Goal: Information Seeking & Learning: Learn about a topic

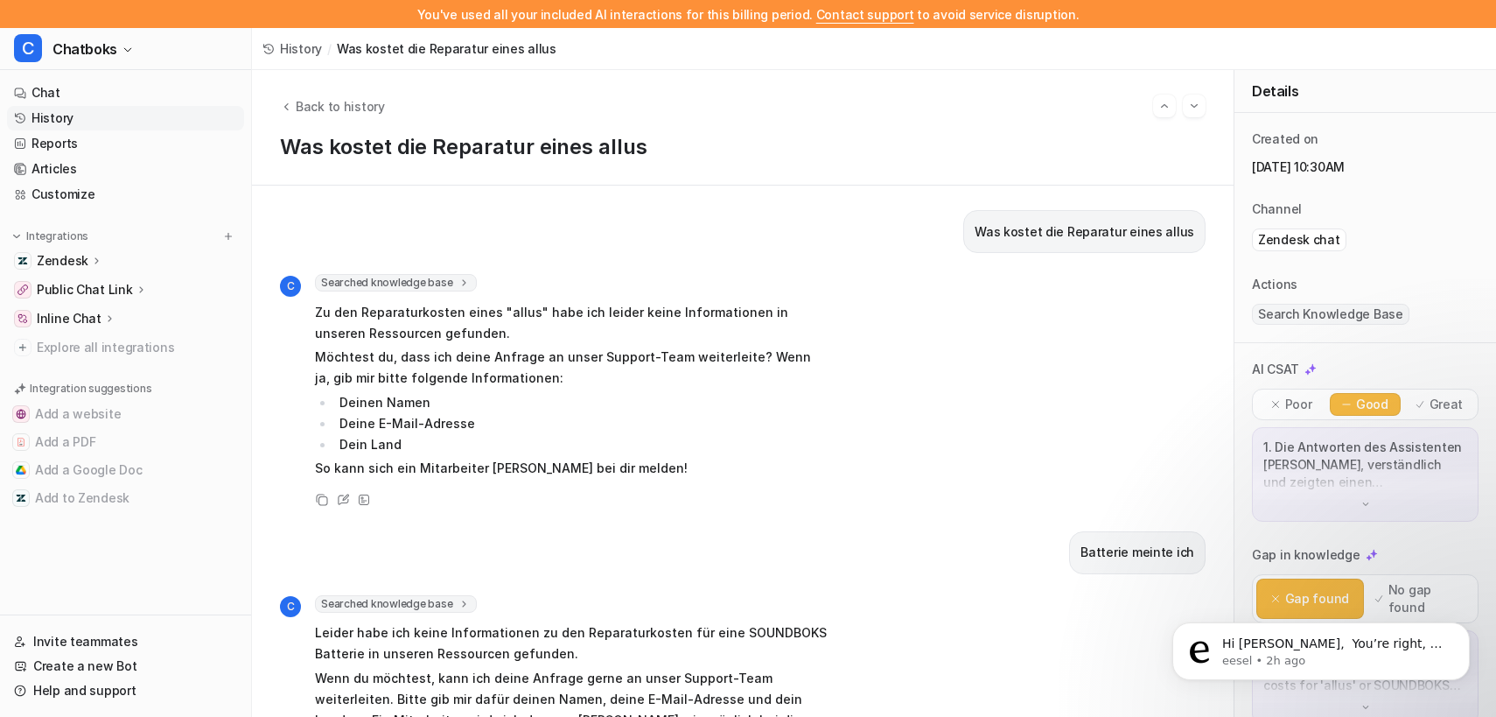
click at [117, 130] on link "History" at bounding box center [125, 118] width 237 height 25
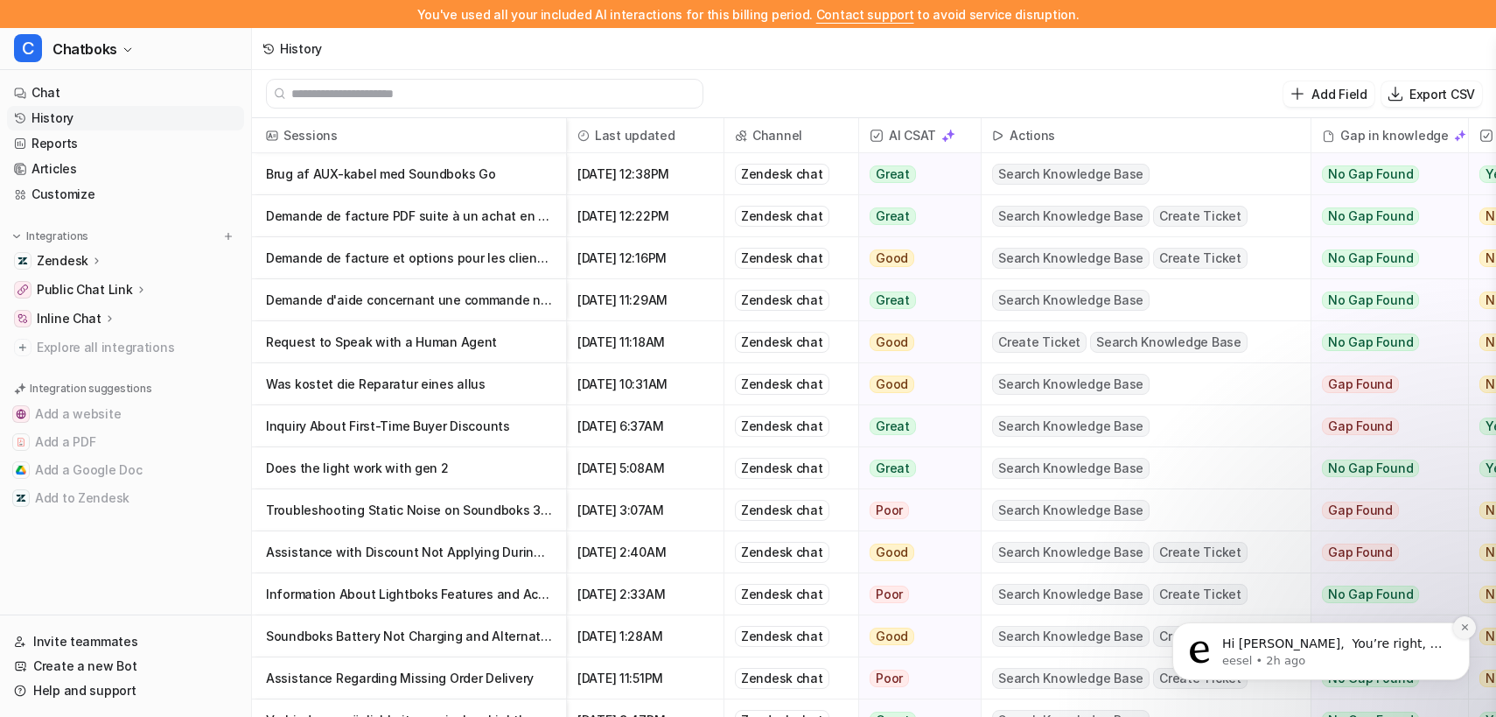
click at [1463, 628] on icon "Dismiss notification" at bounding box center [1464, 627] width 6 height 6
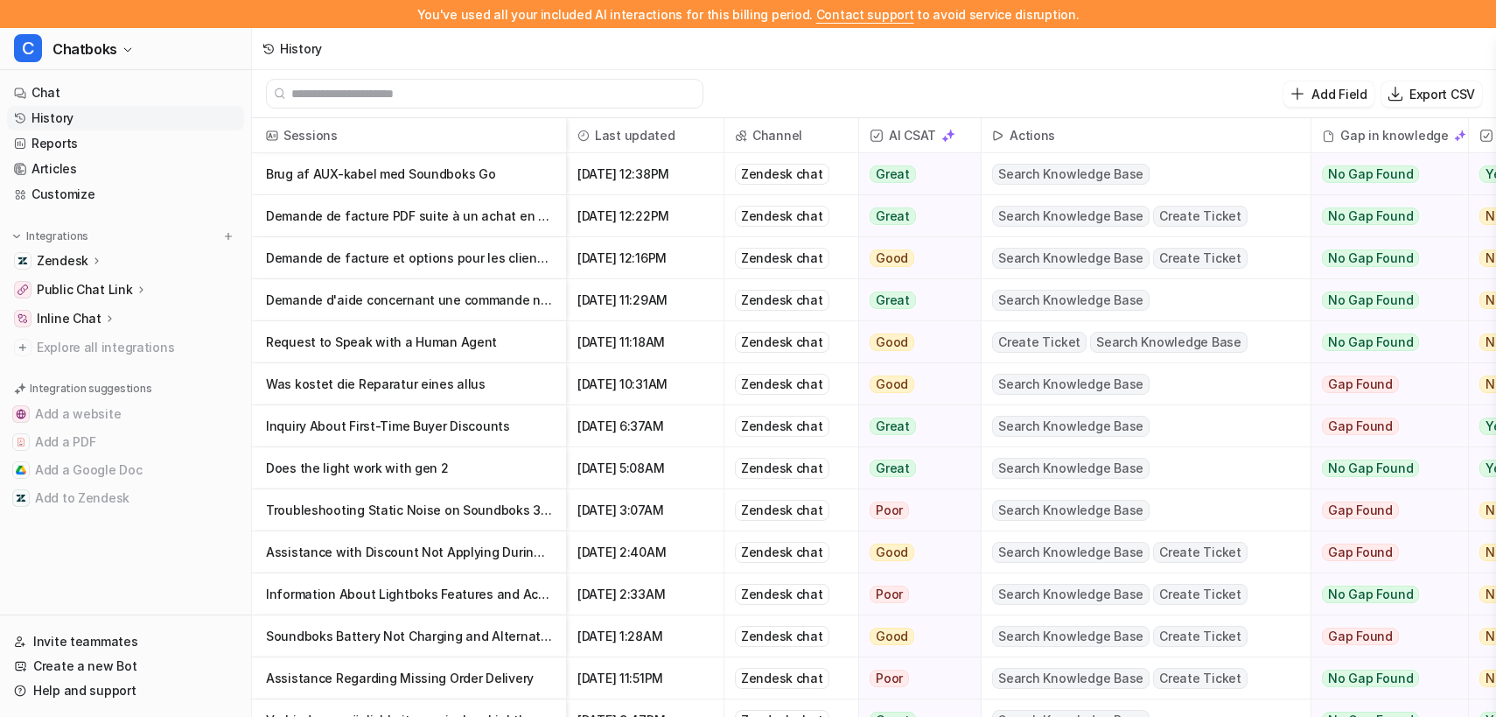
click at [511, 187] on p "Brug af AUX-kabel med Soundboks Go" at bounding box center [409, 174] width 286 height 42
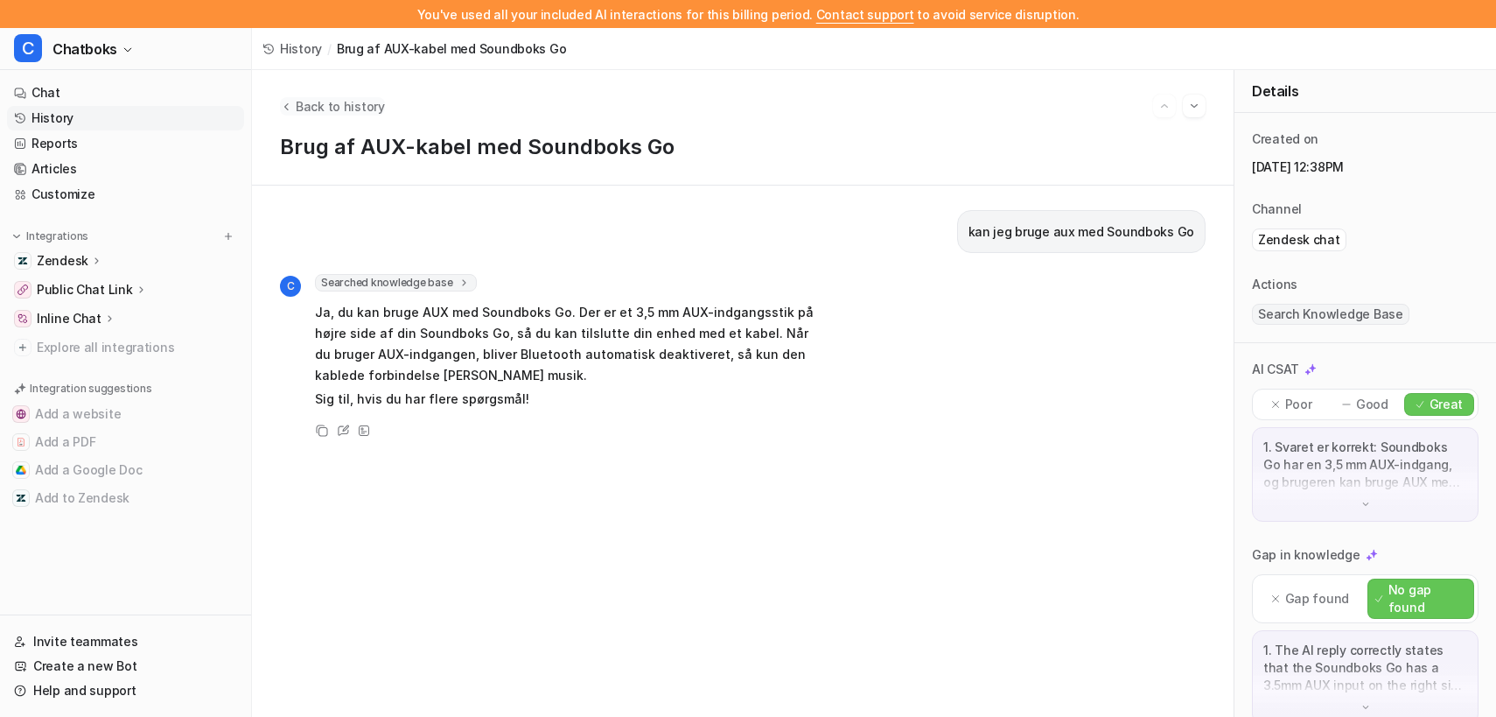
click at [368, 116] on span "Back to history" at bounding box center [340, 106] width 89 height 18
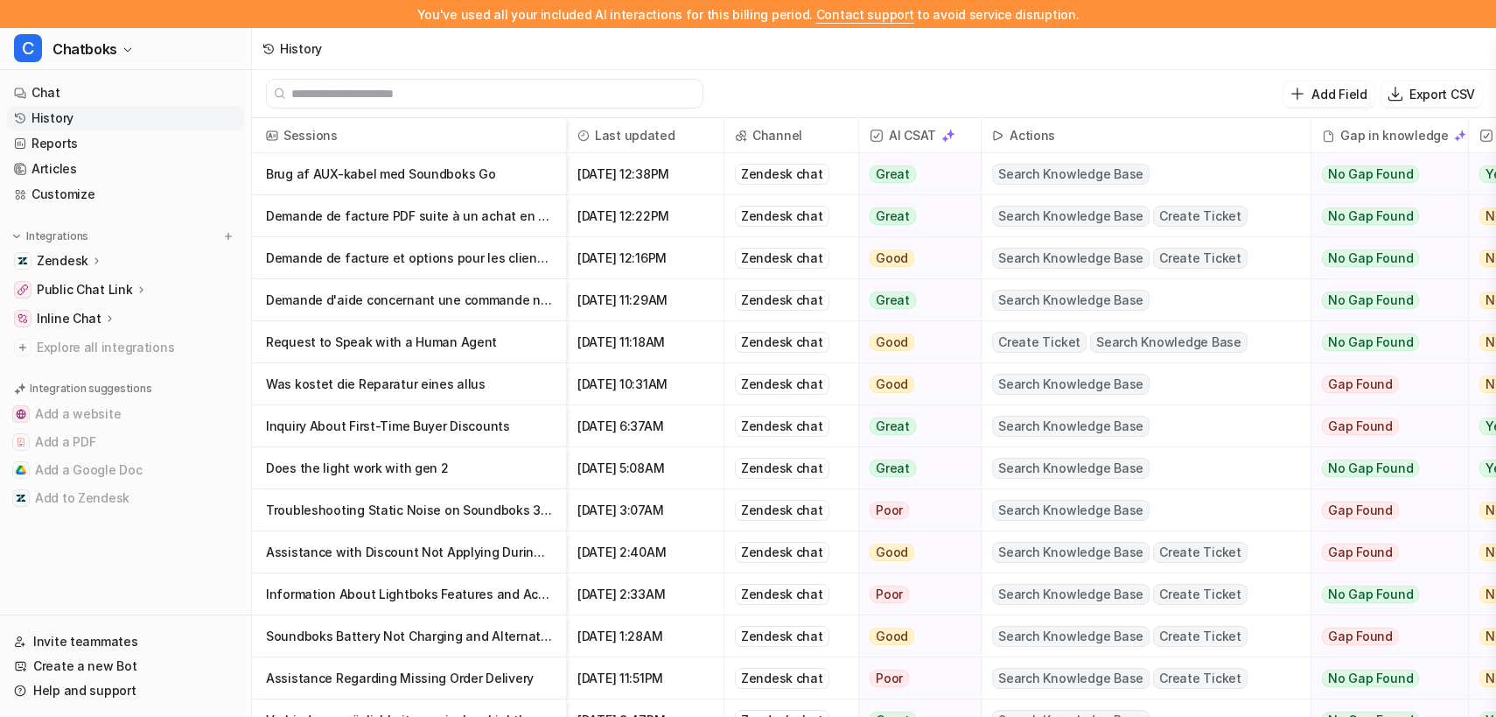
click at [528, 234] on p "Demande de facture PDF suite à un achat en ligne" at bounding box center [409, 216] width 286 height 42
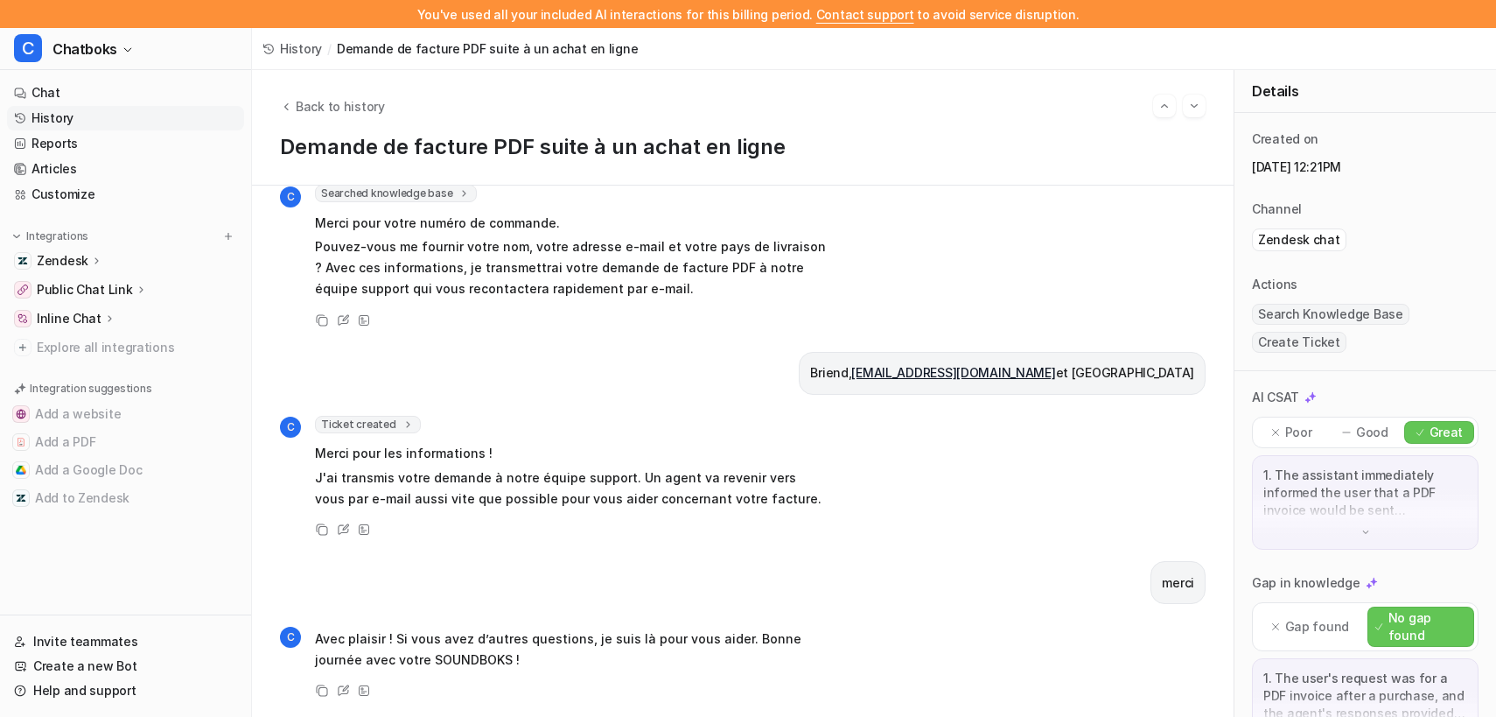
scroll to position [18, 0]
click at [385, 114] on span "Back to history" at bounding box center [340, 106] width 89 height 18
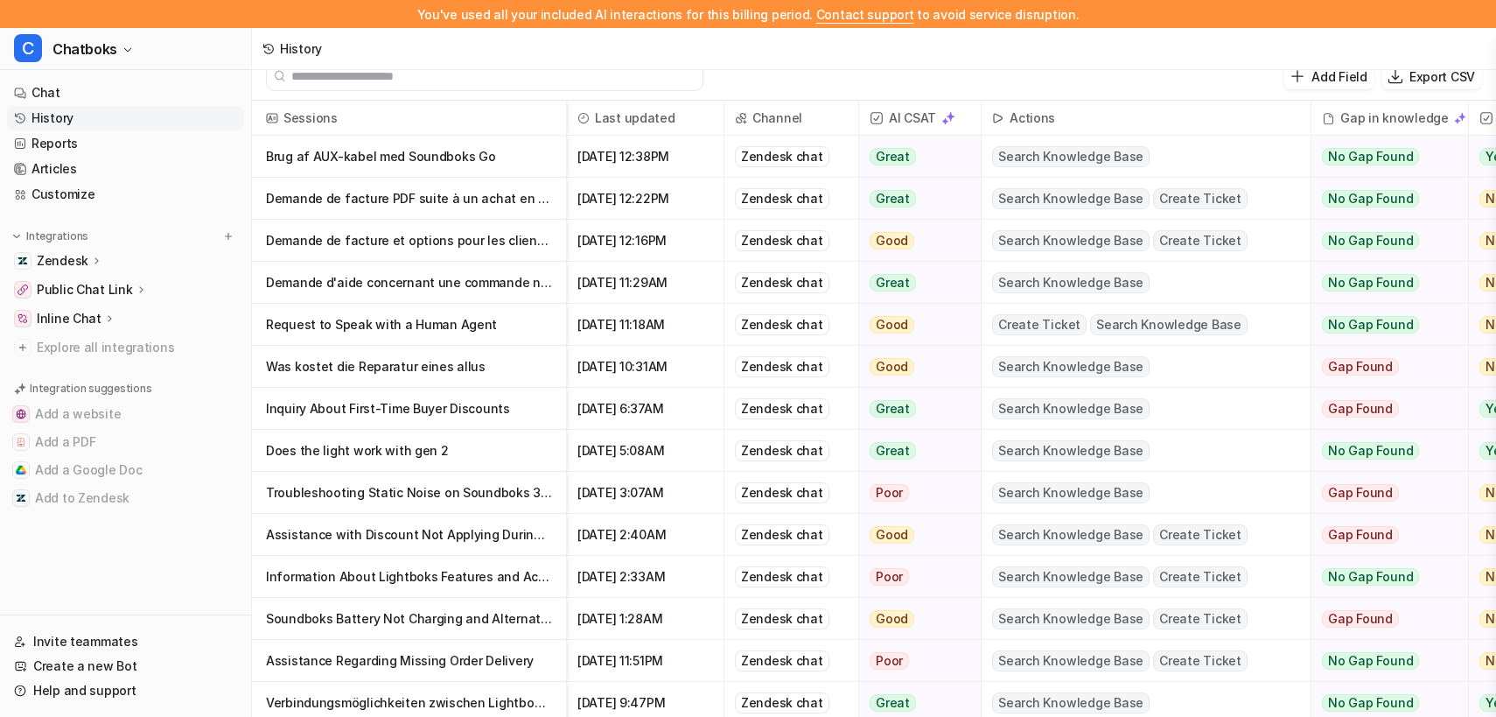
click at [488, 262] on p "Demande de facture et options pour les clients professionnels" at bounding box center [409, 241] width 286 height 42
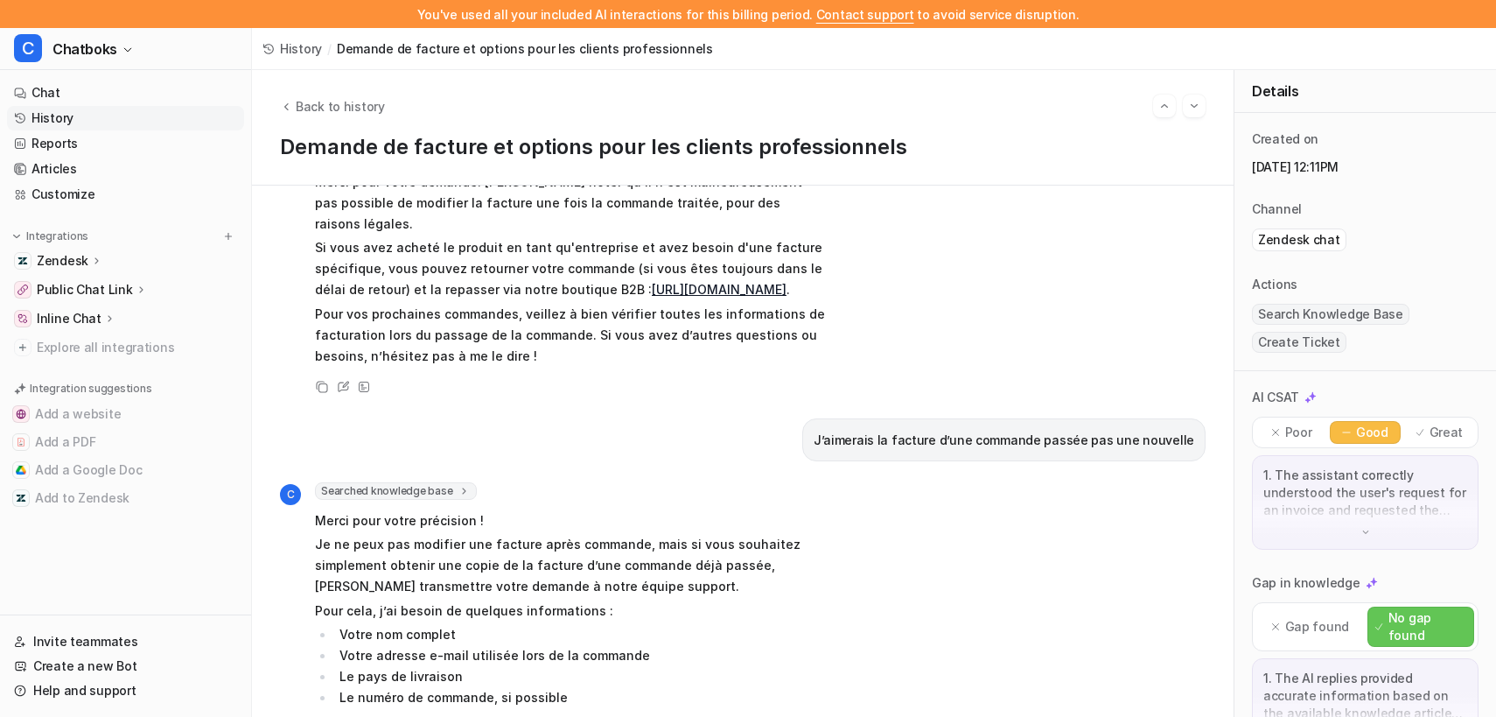
scroll to position [695, 0]
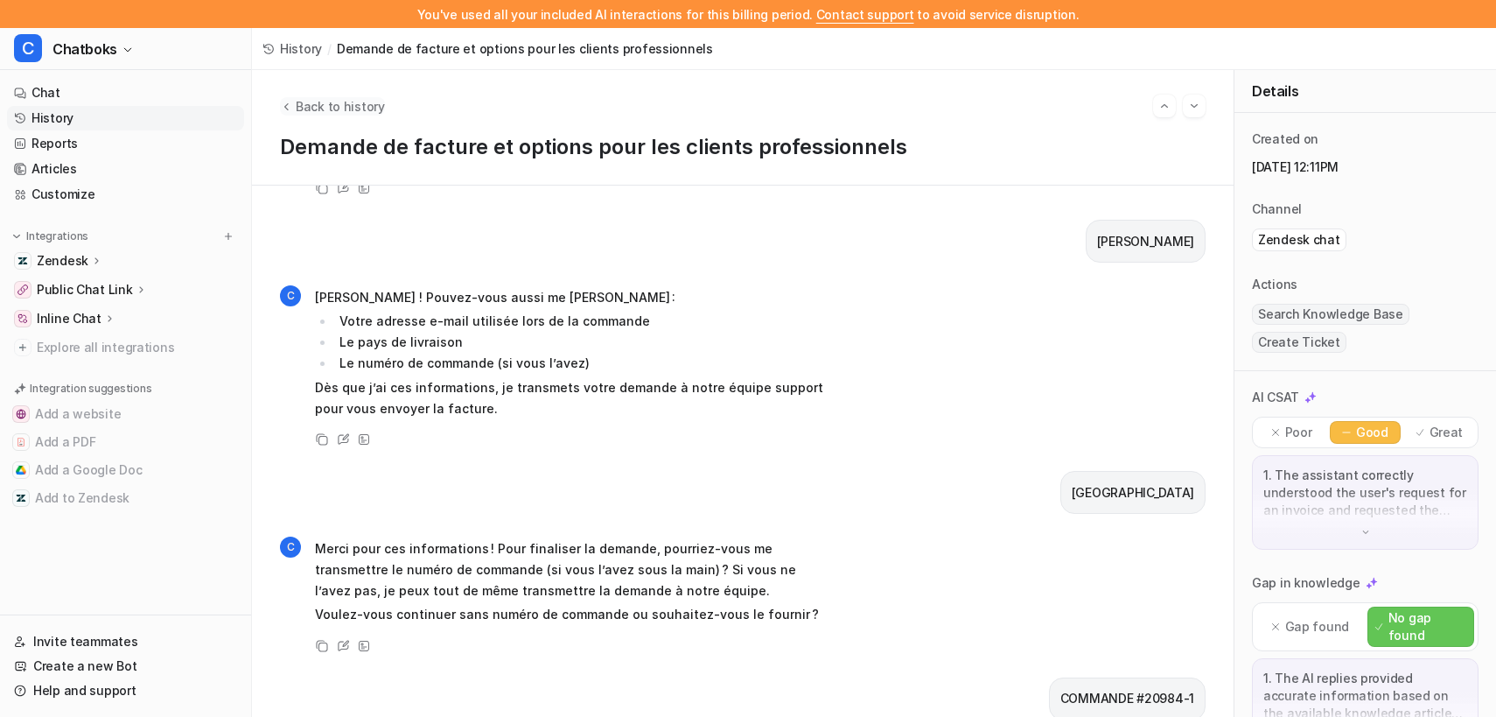
click at [363, 109] on span "Back to history" at bounding box center [340, 106] width 89 height 18
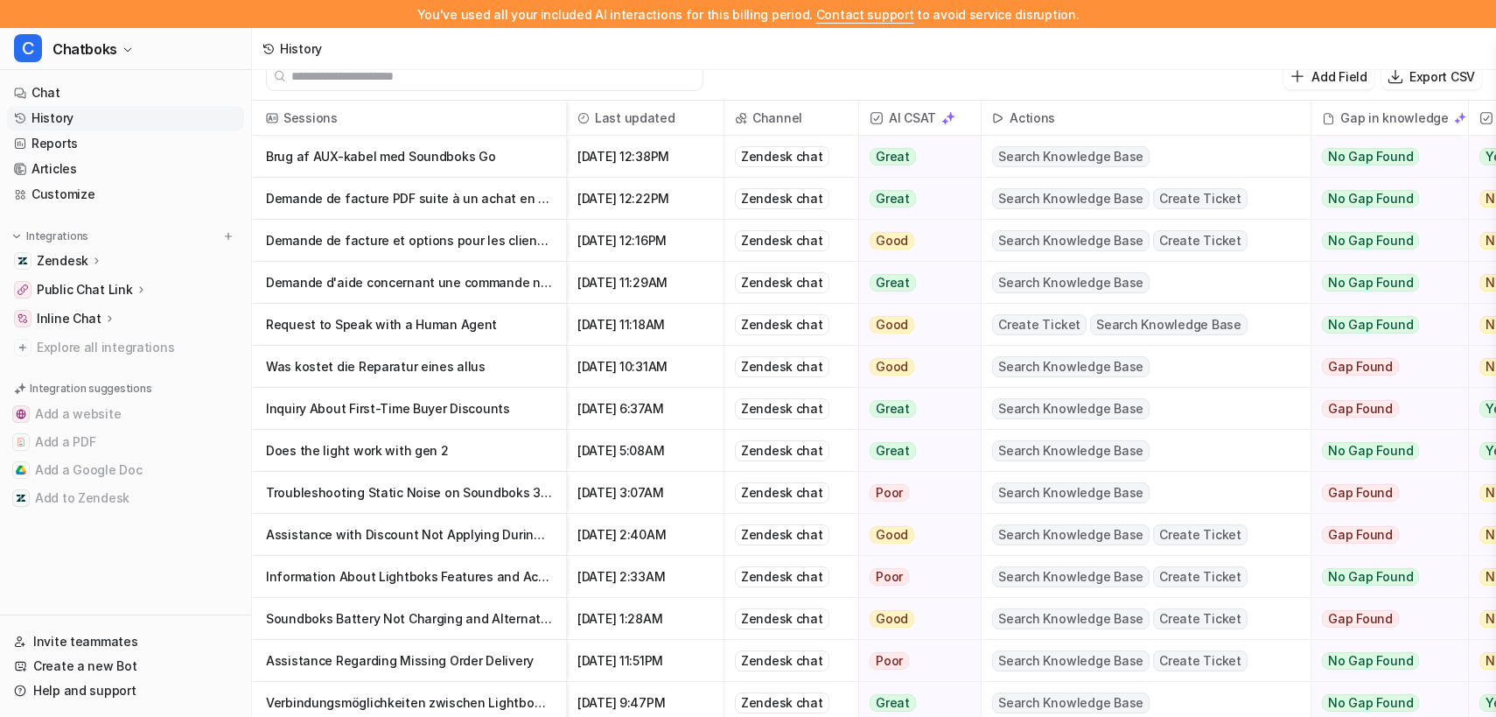
click at [445, 346] on p "Request to Speak with a Human Agent" at bounding box center [409, 325] width 286 height 42
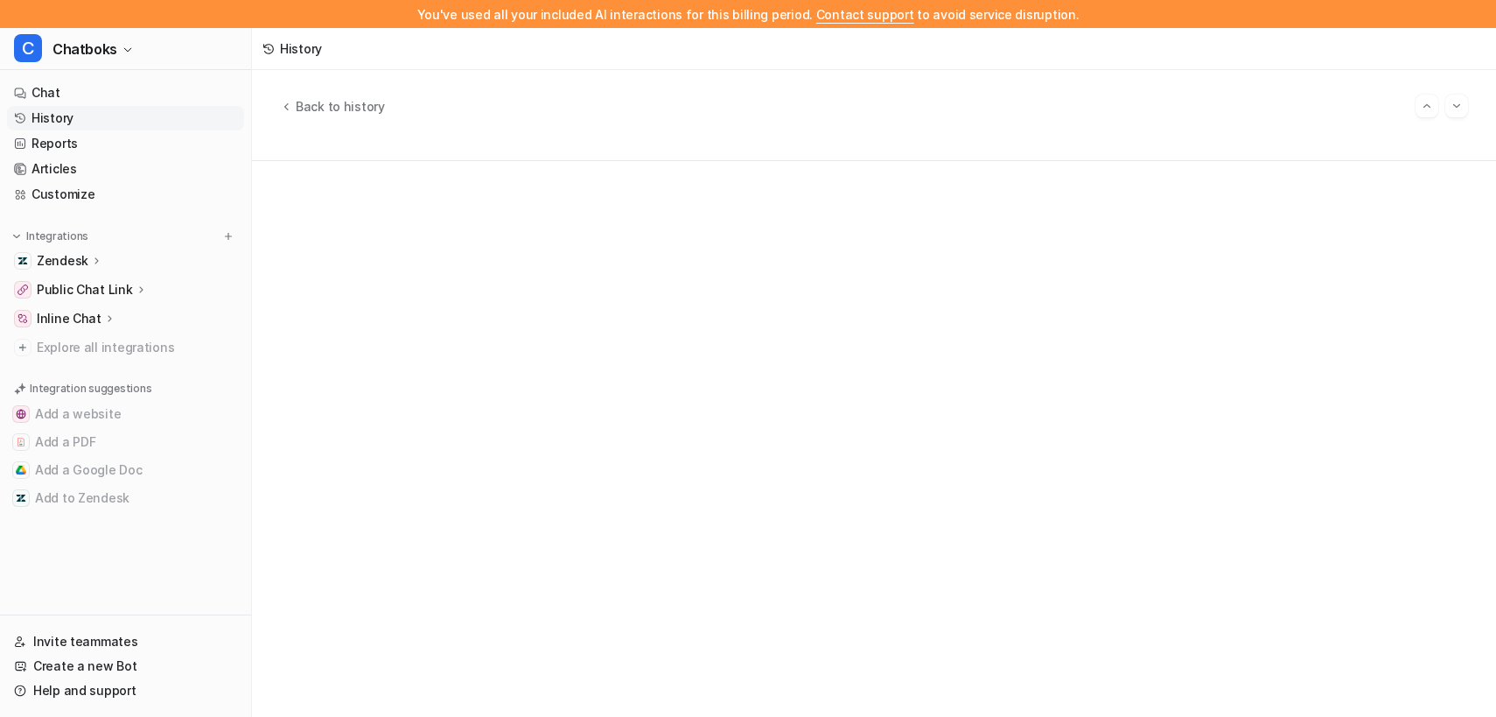
click at [482, 221] on div at bounding box center [874, 439] width 1188 height 507
click at [105, 102] on link "Chat" at bounding box center [125, 93] width 237 height 25
type textarea "**********"
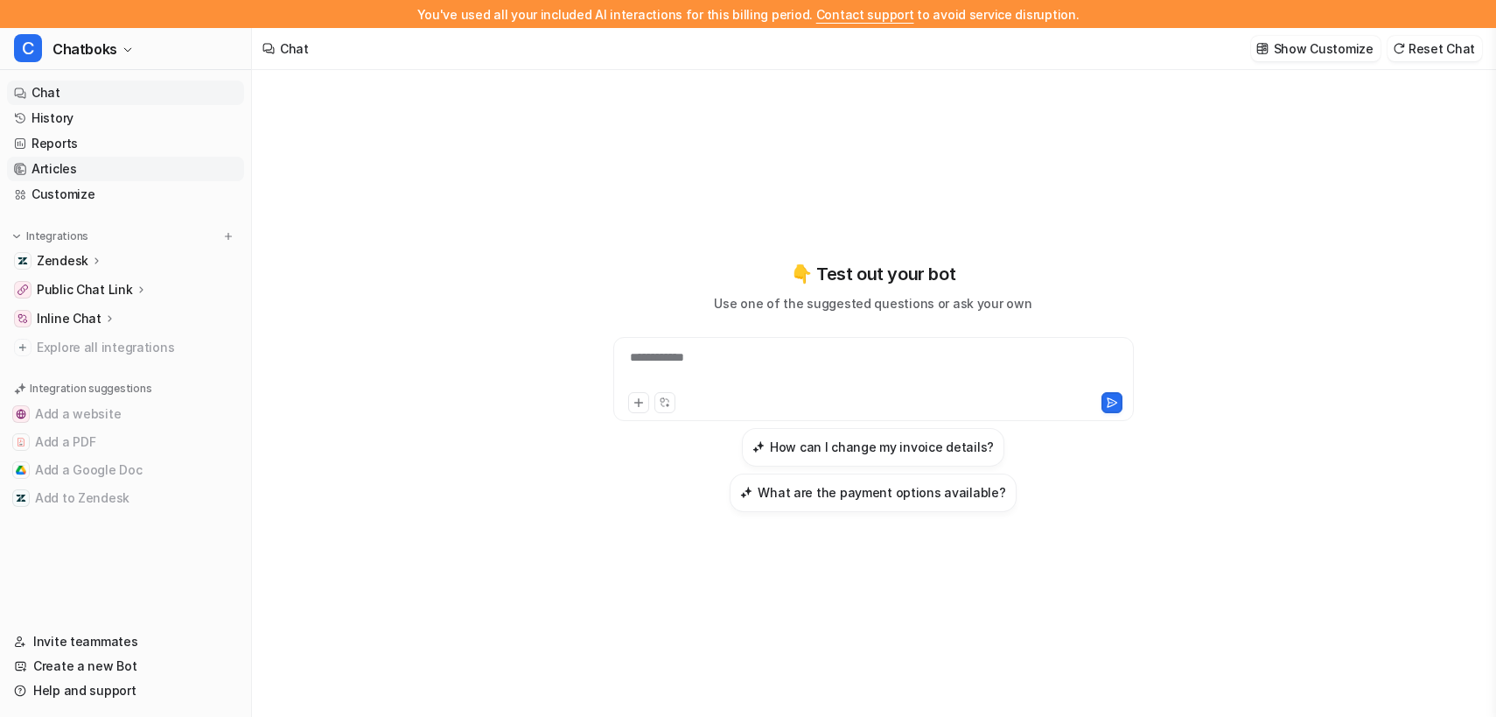
click at [124, 181] on link "Articles" at bounding box center [125, 169] width 237 height 25
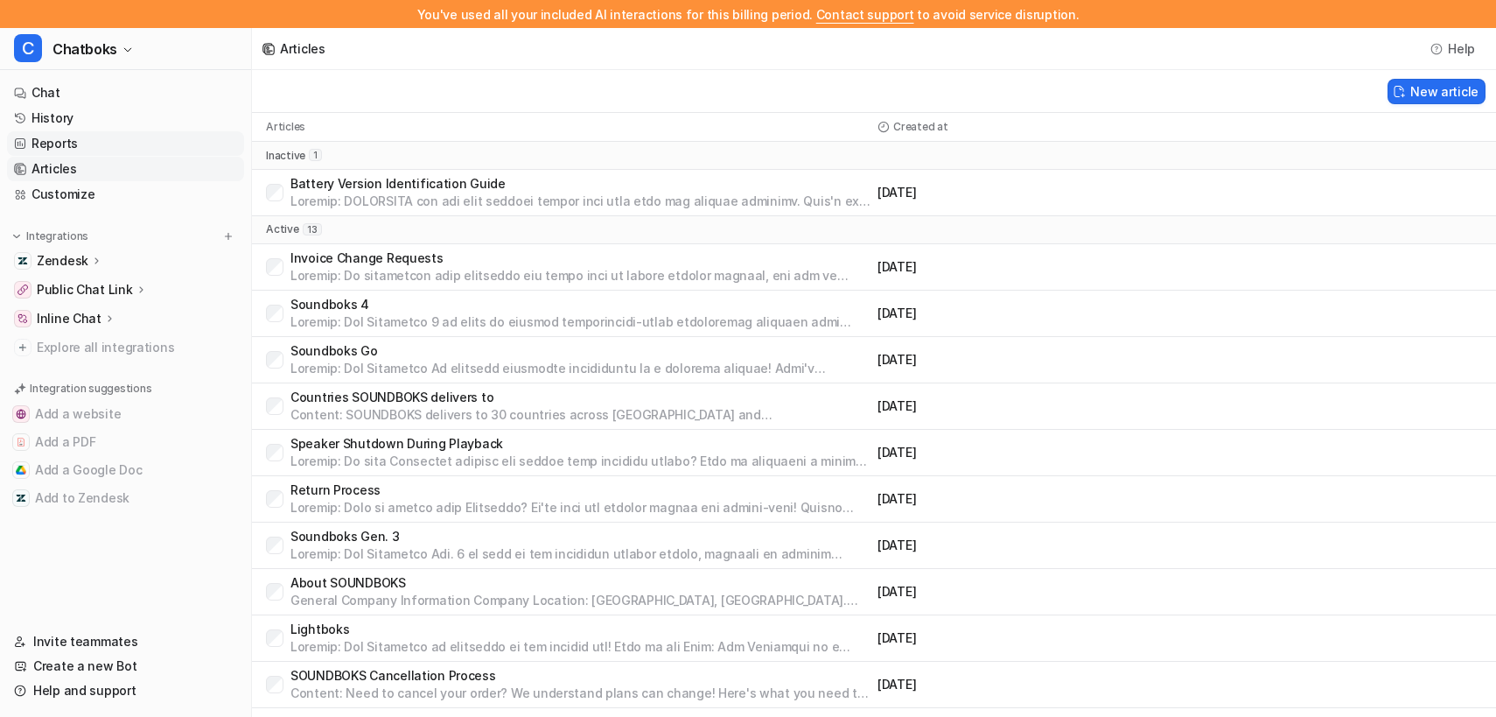
click at [115, 156] on link "Reports" at bounding box center [125, 143] width 237 height 25
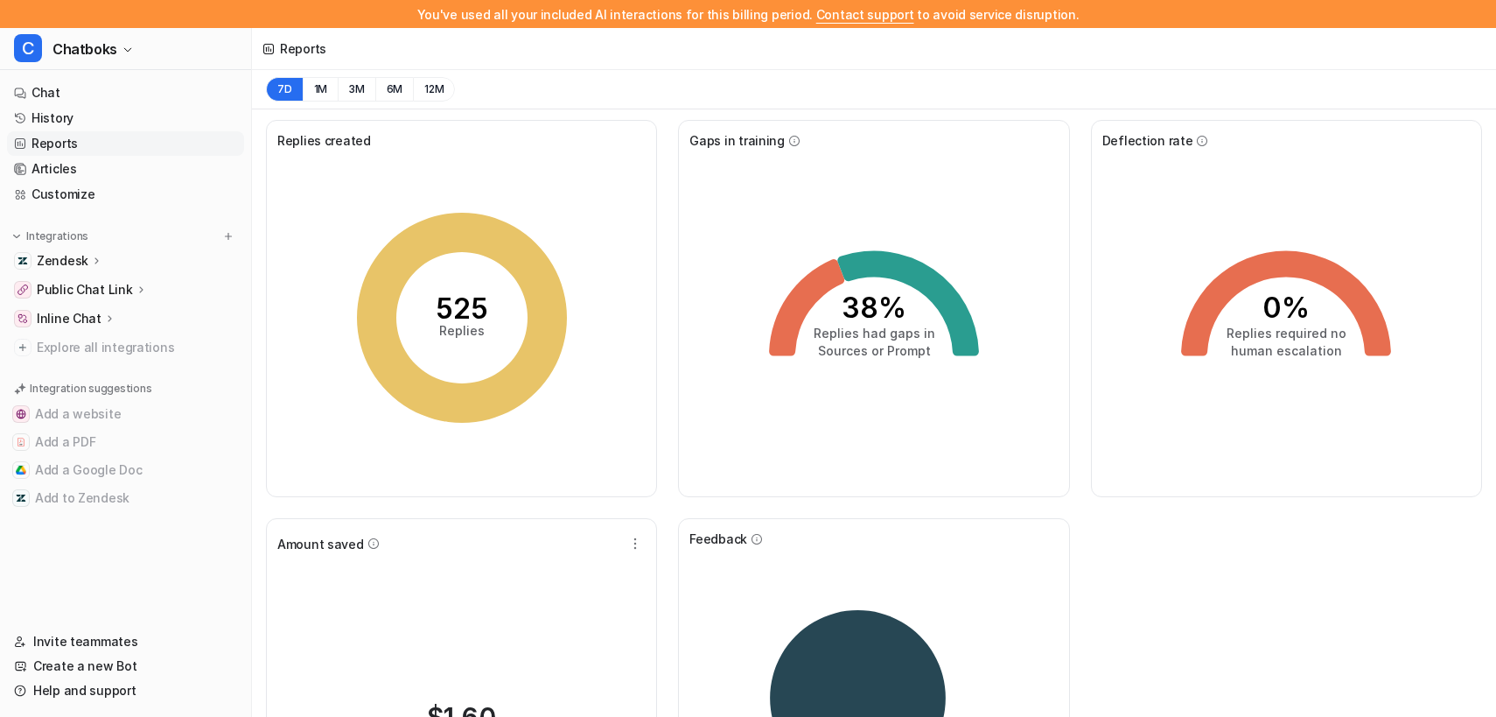
click at [1302, 358] on tspan "human escalation" at bounding box center [1286, 350] width 111 height 15
click at [339, 102] on button "1M" at bounding box center [321, 89] width 36 height 25
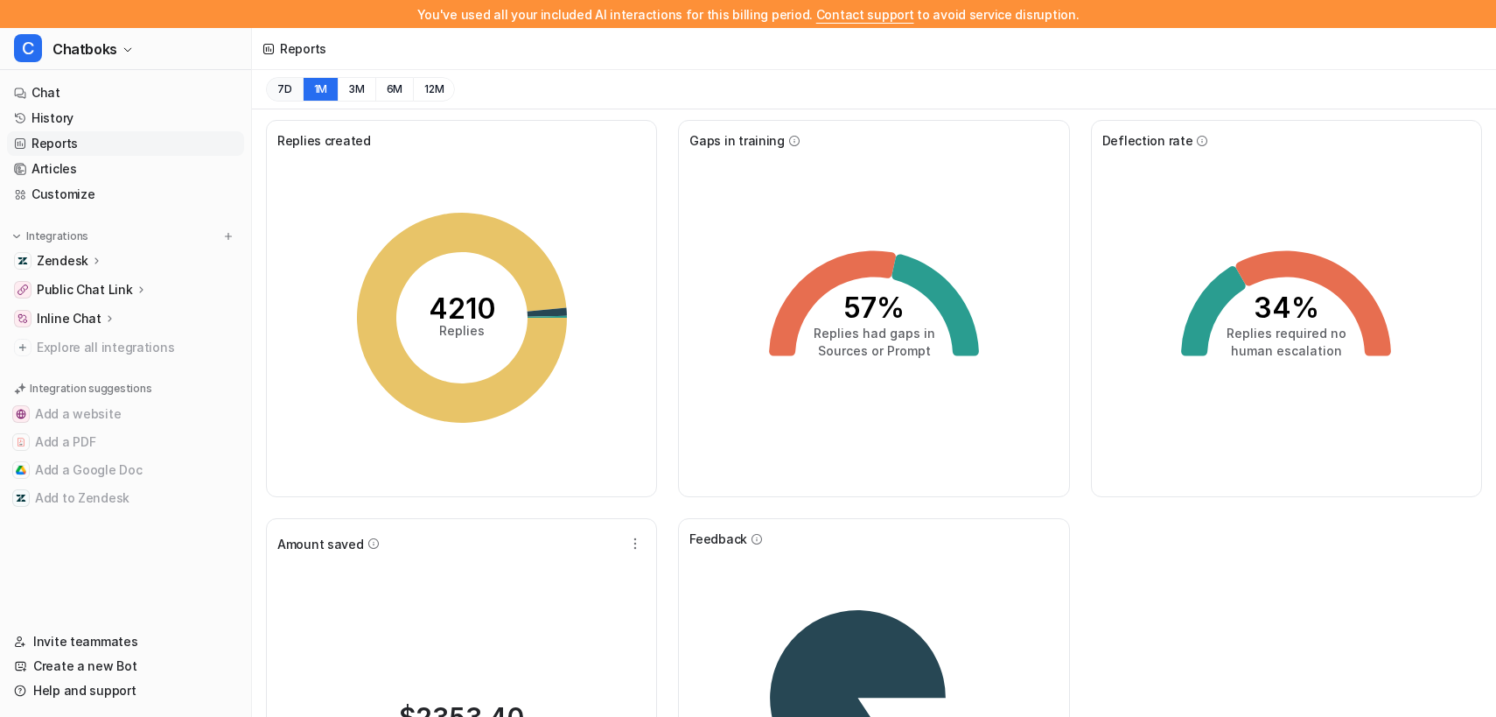
click at [303, 102] on button "7D" at bounding box center [284, 89] width 37 height 25
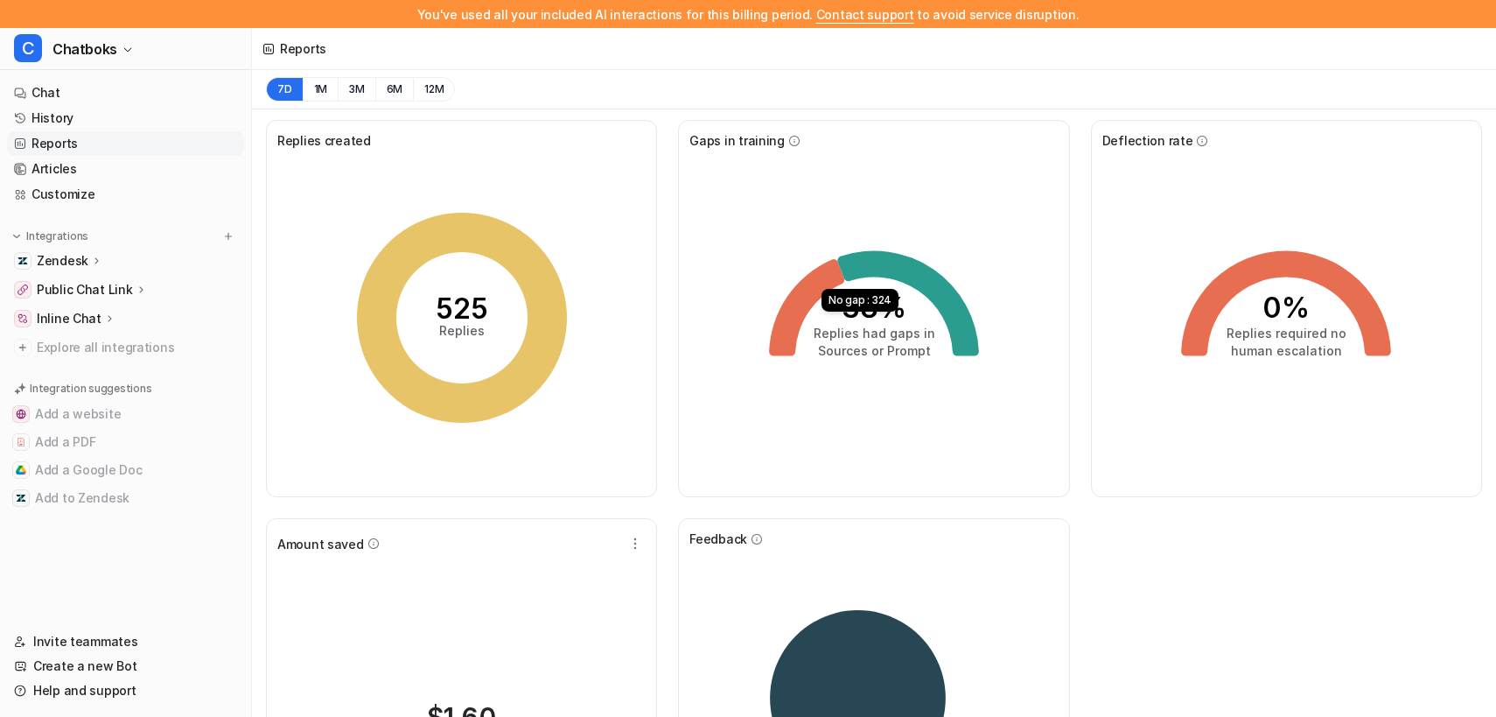
click at [1316, 358] on icon "0% Replies required no human escalation" at bounding box center [1286, 317] width 263 height 263
click at [1287, 325] on tspan "0%" at bounding box center [1286, 308] width 47 height 34
click at [1283, 256] on div "0% Replies required no human escalation" at bounding box center [1287, 318] width 368 height 336
click at [155, 105] on link "Chat" at bounding box center [125, 93] width 237 height 25
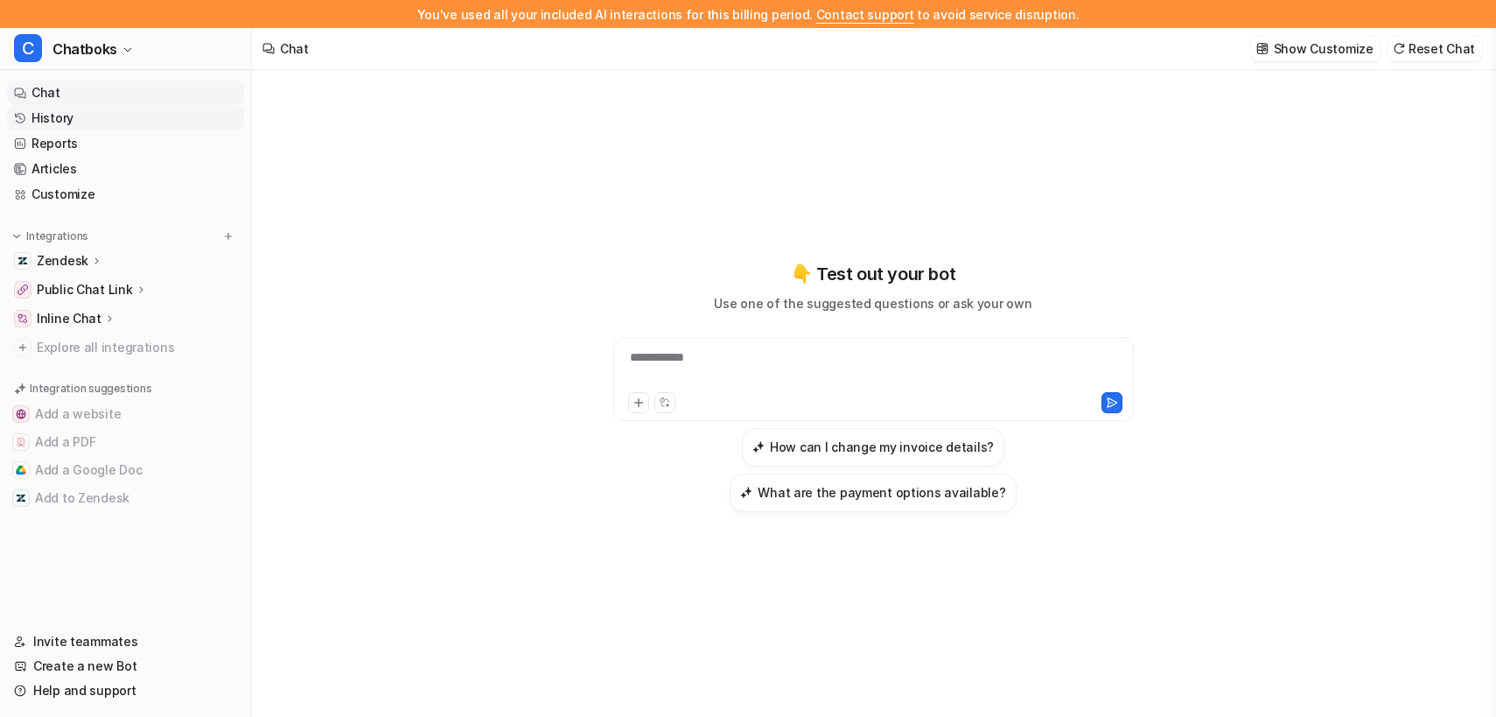
click at [105, 130] on link "History" at bounding box center [125, 118] width 237 height 25
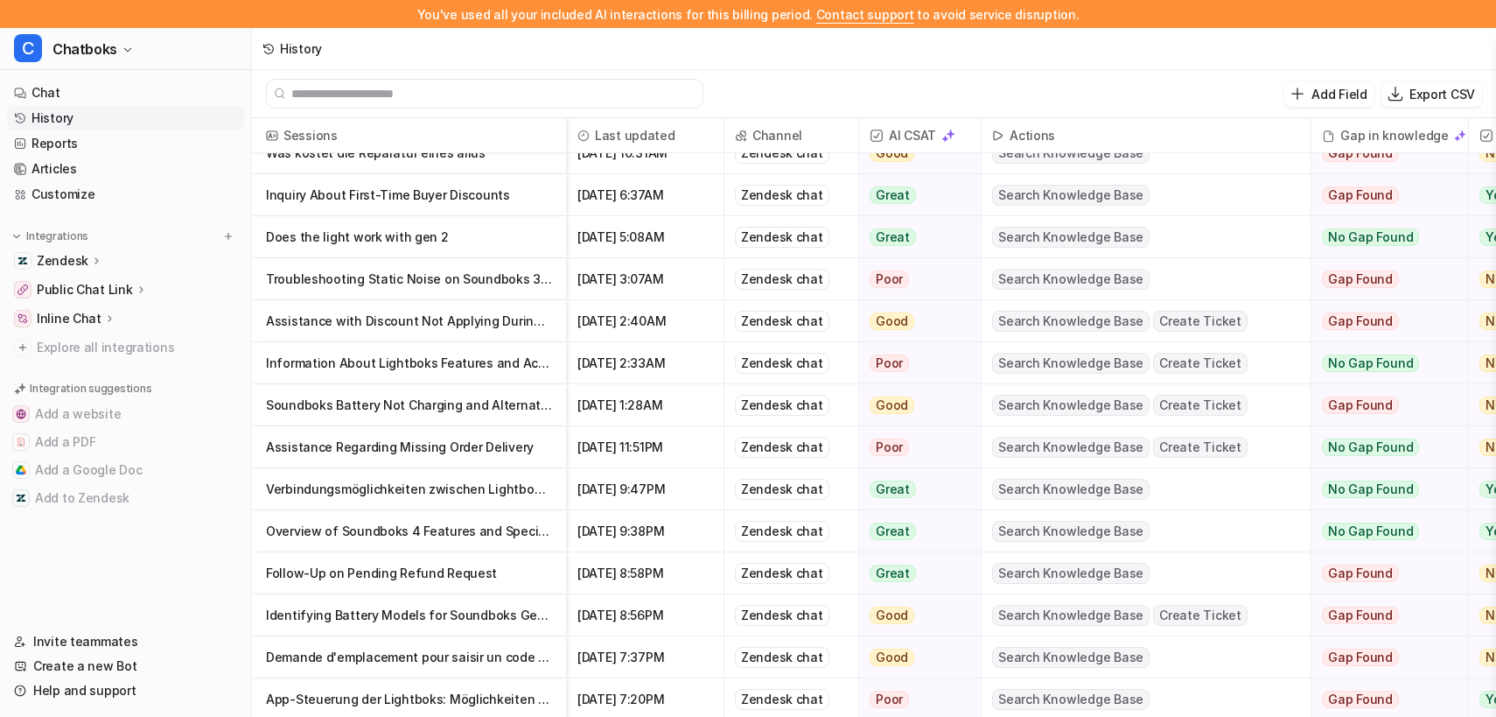
scroll to position [244, 0]
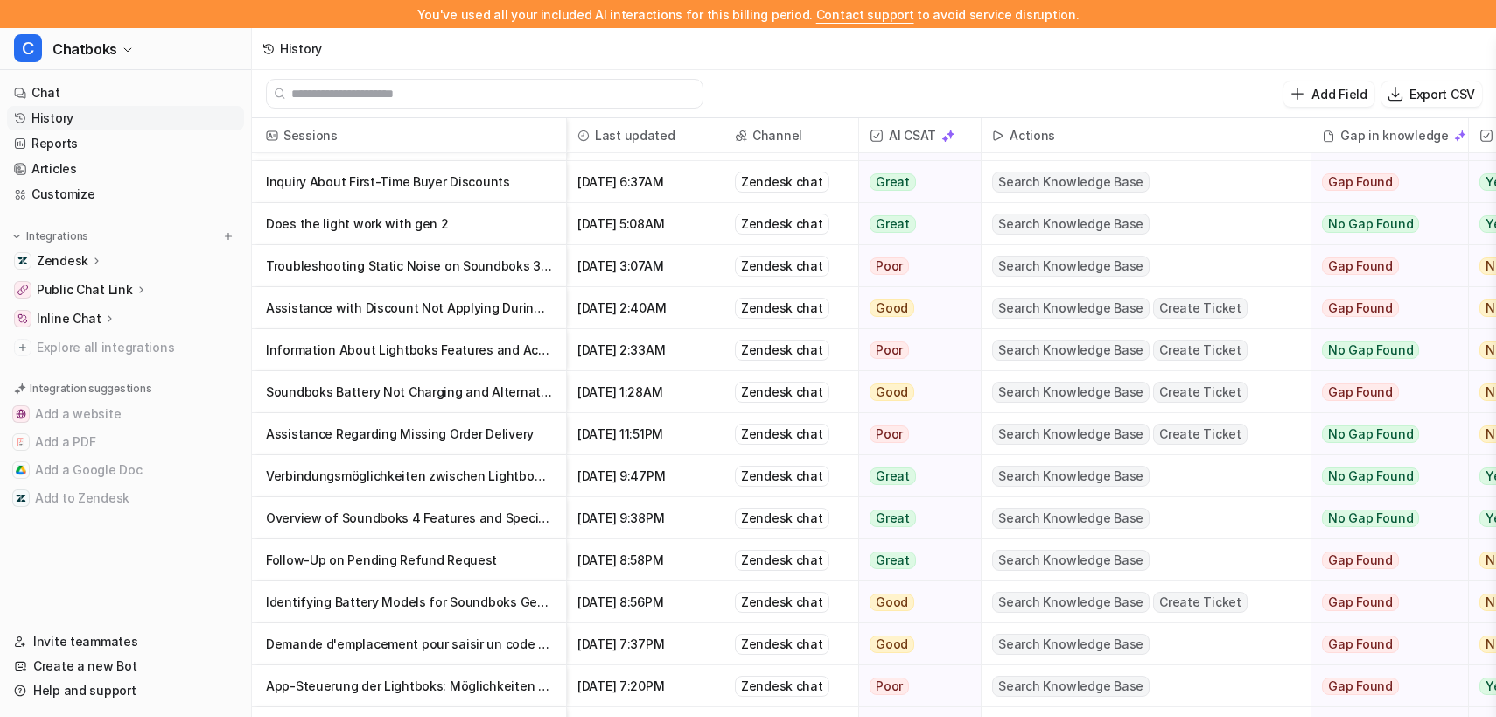
click at [531, 371] on p "Information About Lightboks Features and Accessories After Purchase" at bounding box center [409, 350] width 286 height 42
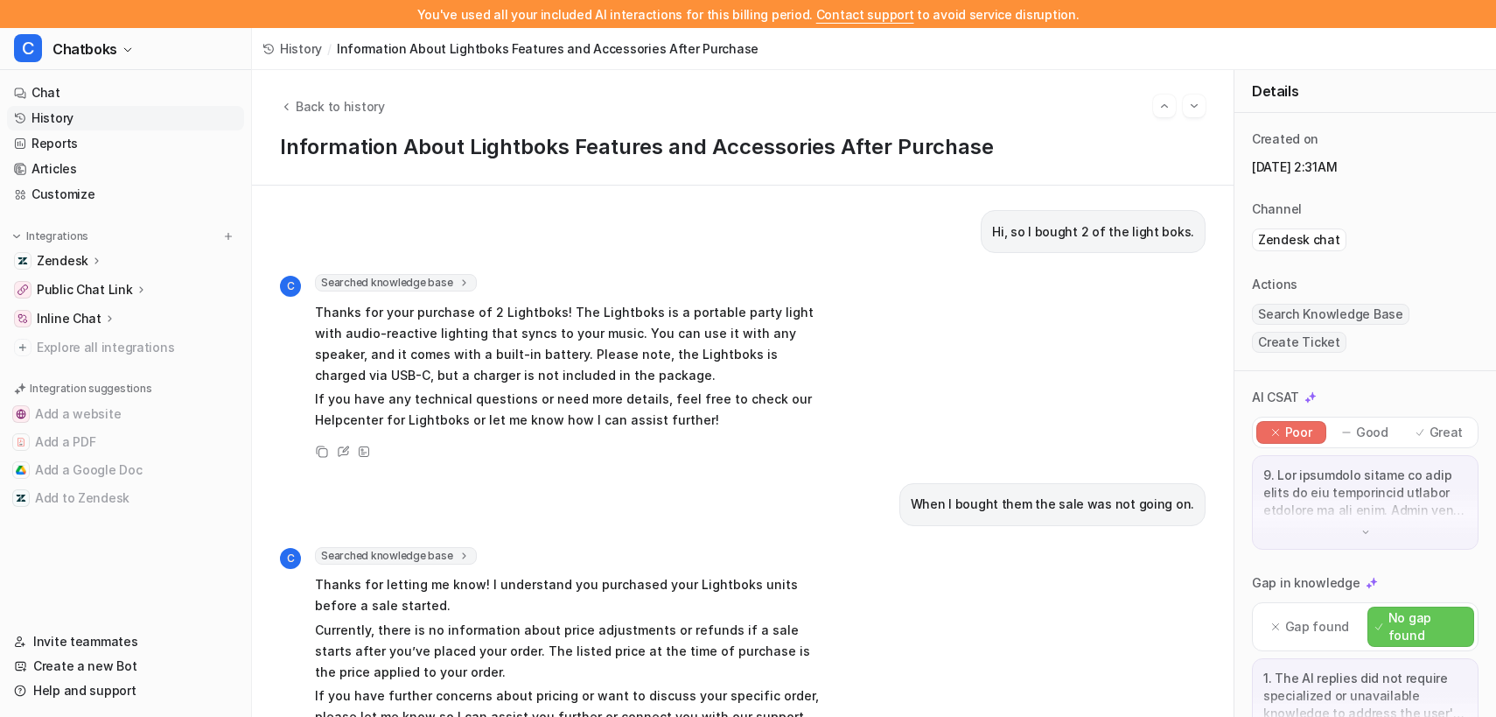
click at [1365, 538] on img at bounding box center [1366, 532] width 12 height 12
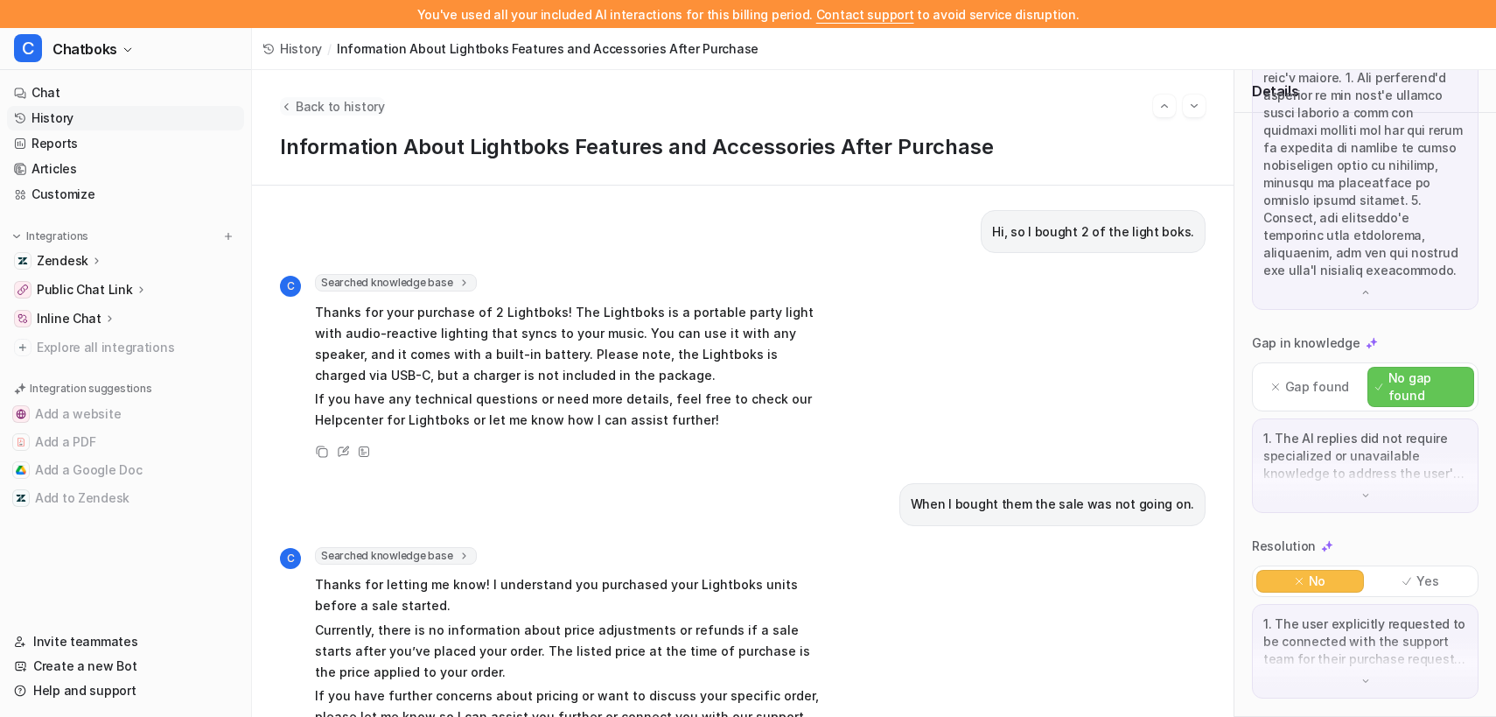
click at [370, 107] on span "Back to history" at bounding box center [340, 106] width 89 height 18
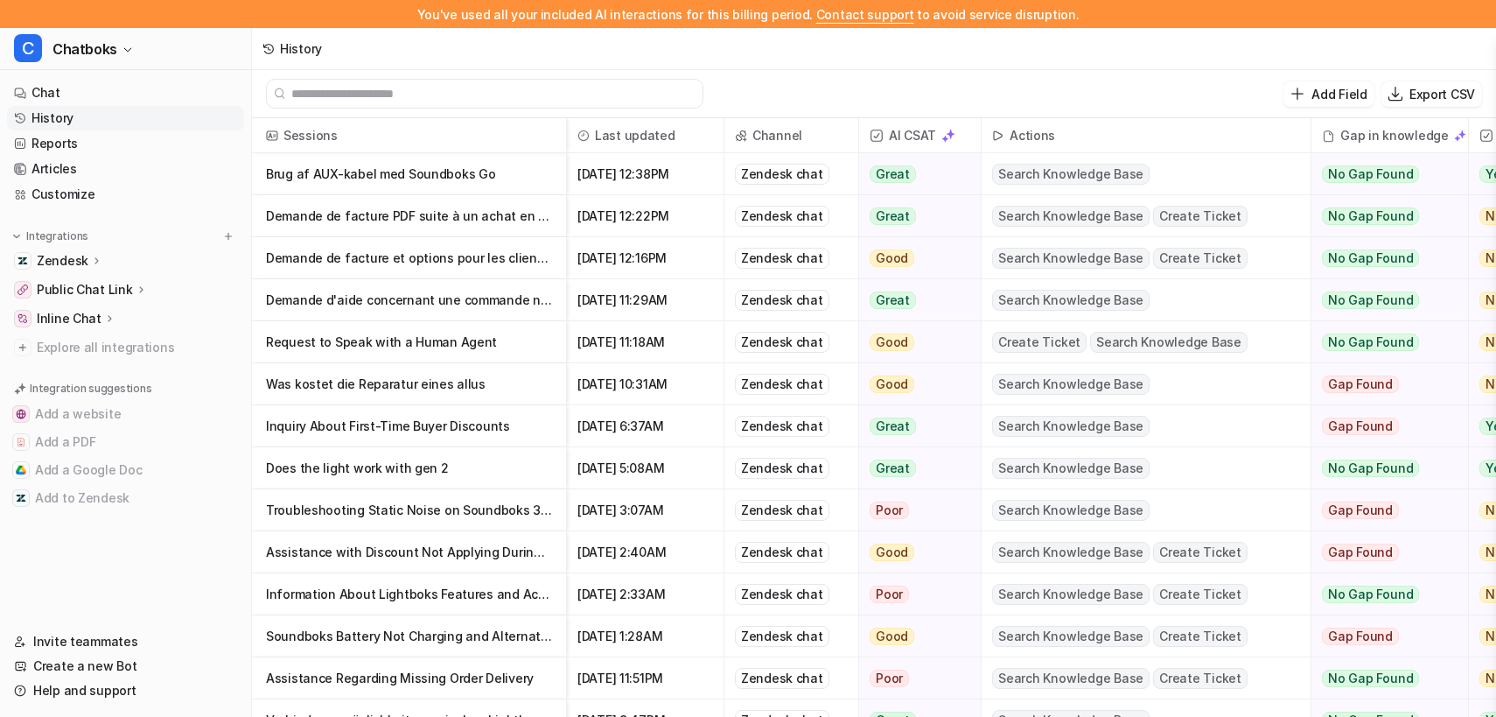
click at [506, 489] on p "Does the light work with gen 2" at bounding box center [409, 468] width 286 height 42
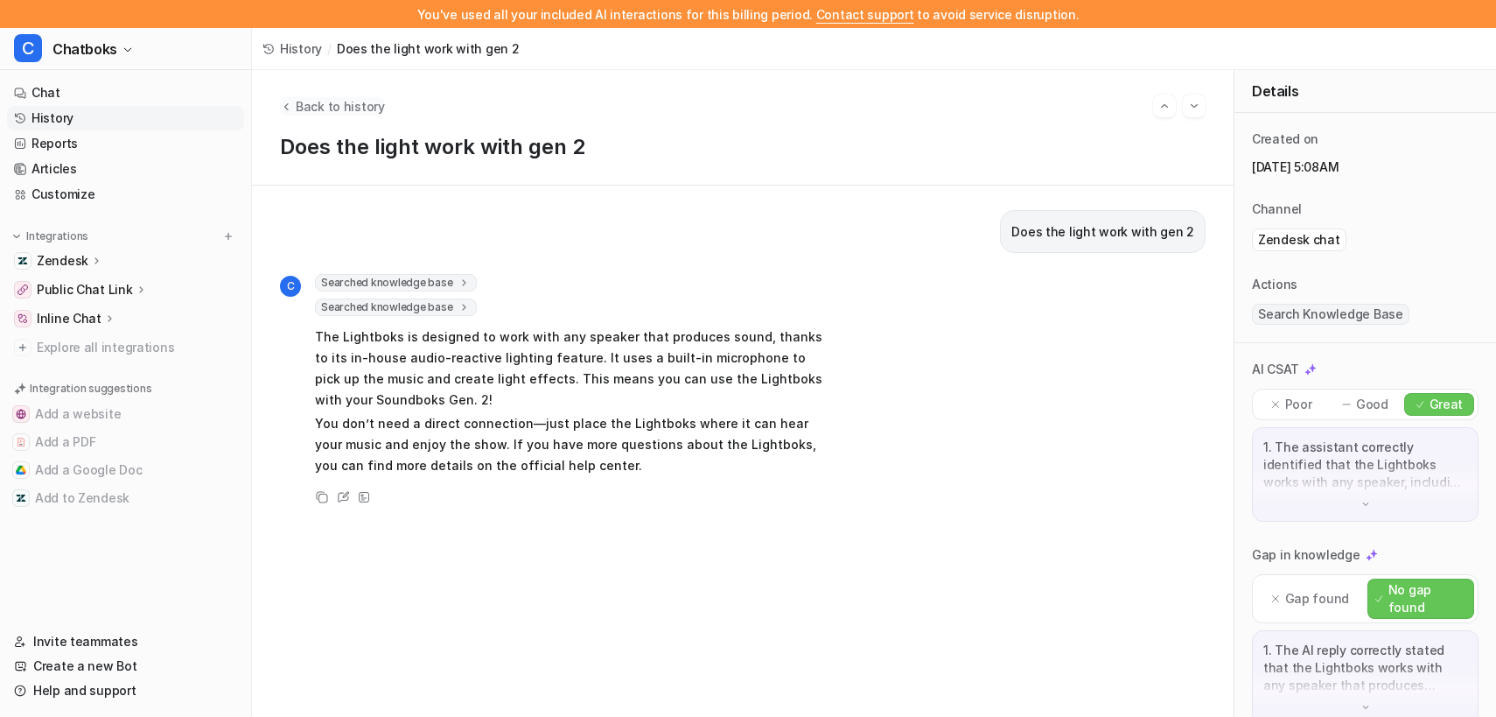
click at [368, 116] on span "Back to history" at bounding box center [340, 106] width 89 height 18
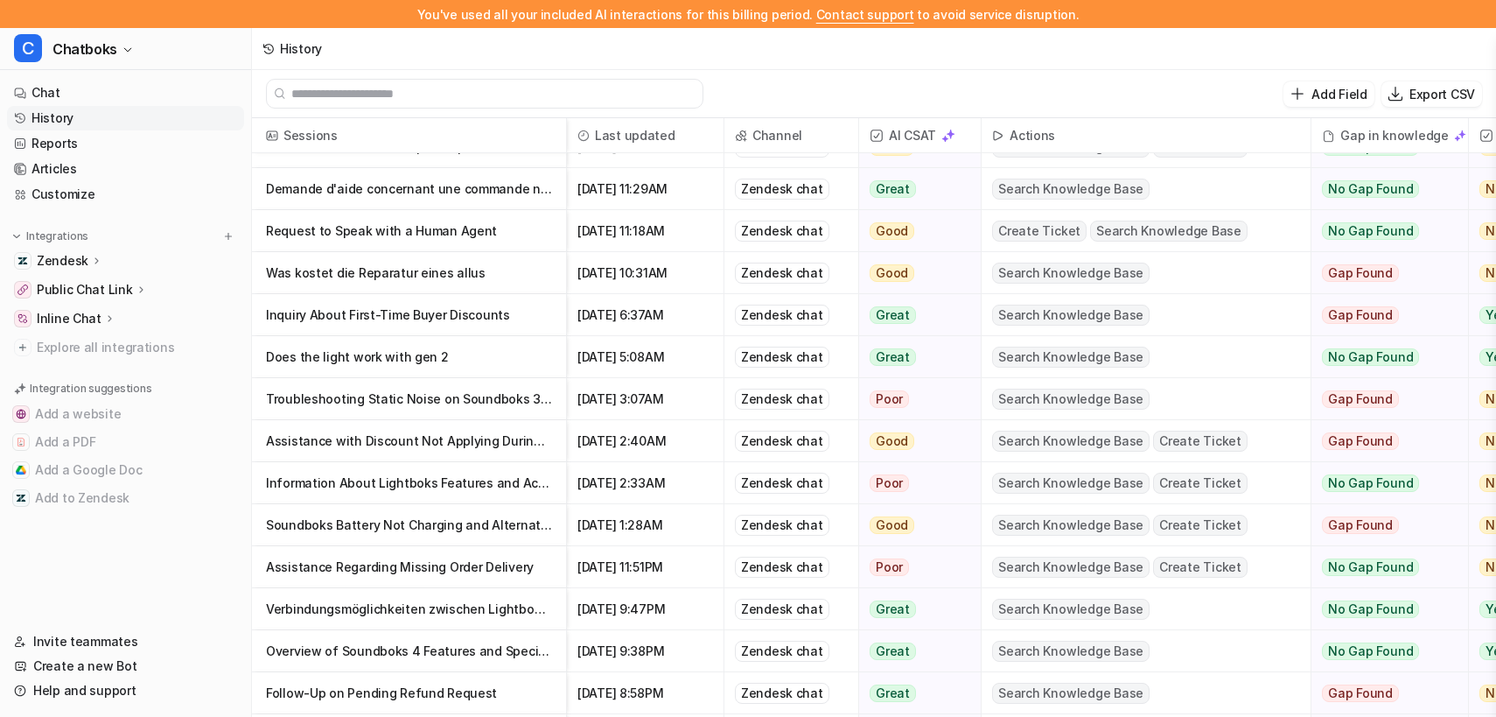
scroll to position [112, 0]
click at [488, 461] on p "Assistance with Discount Not Applying During Purchase" at bounding box center [409, 440] width 286 height 42
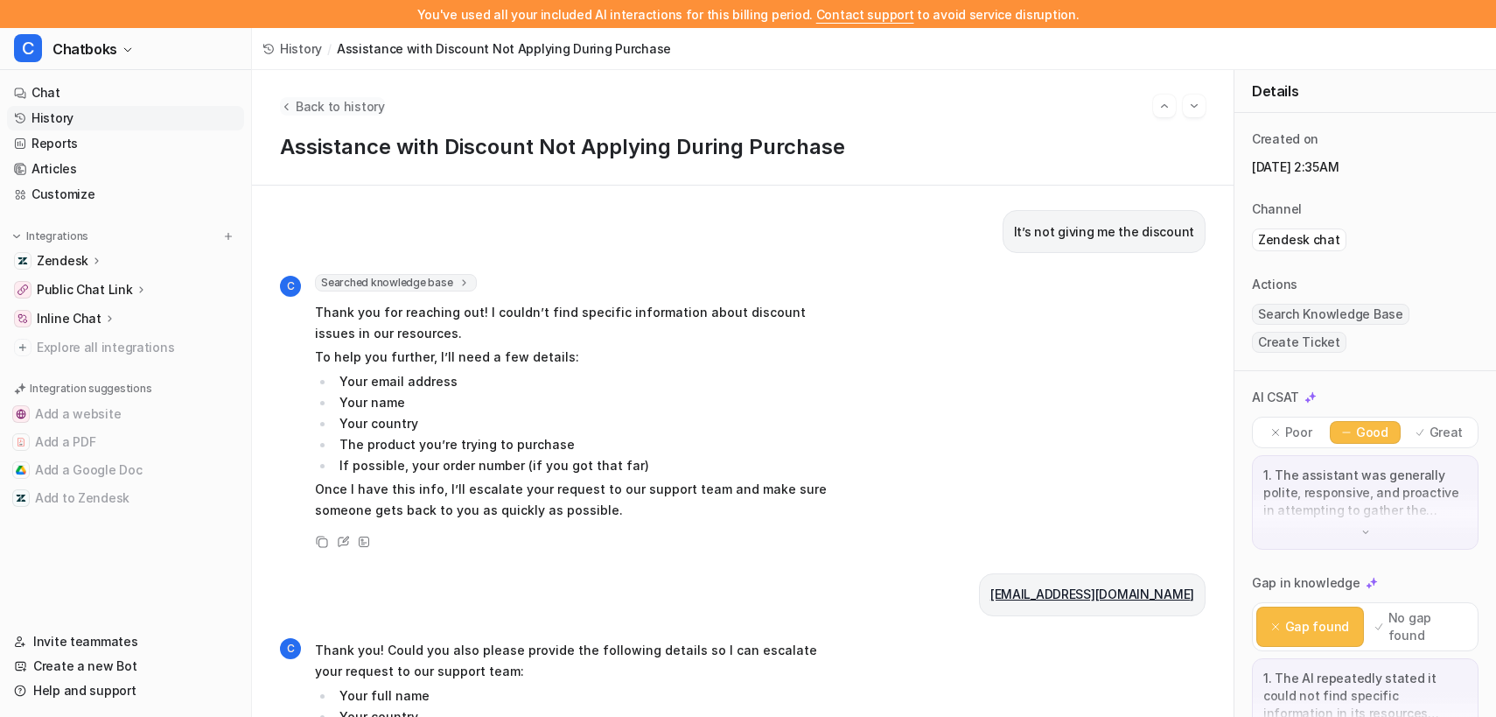
click at [375, 109] on span "Back to history" at bounding box center [340, 106] width 89 height 18
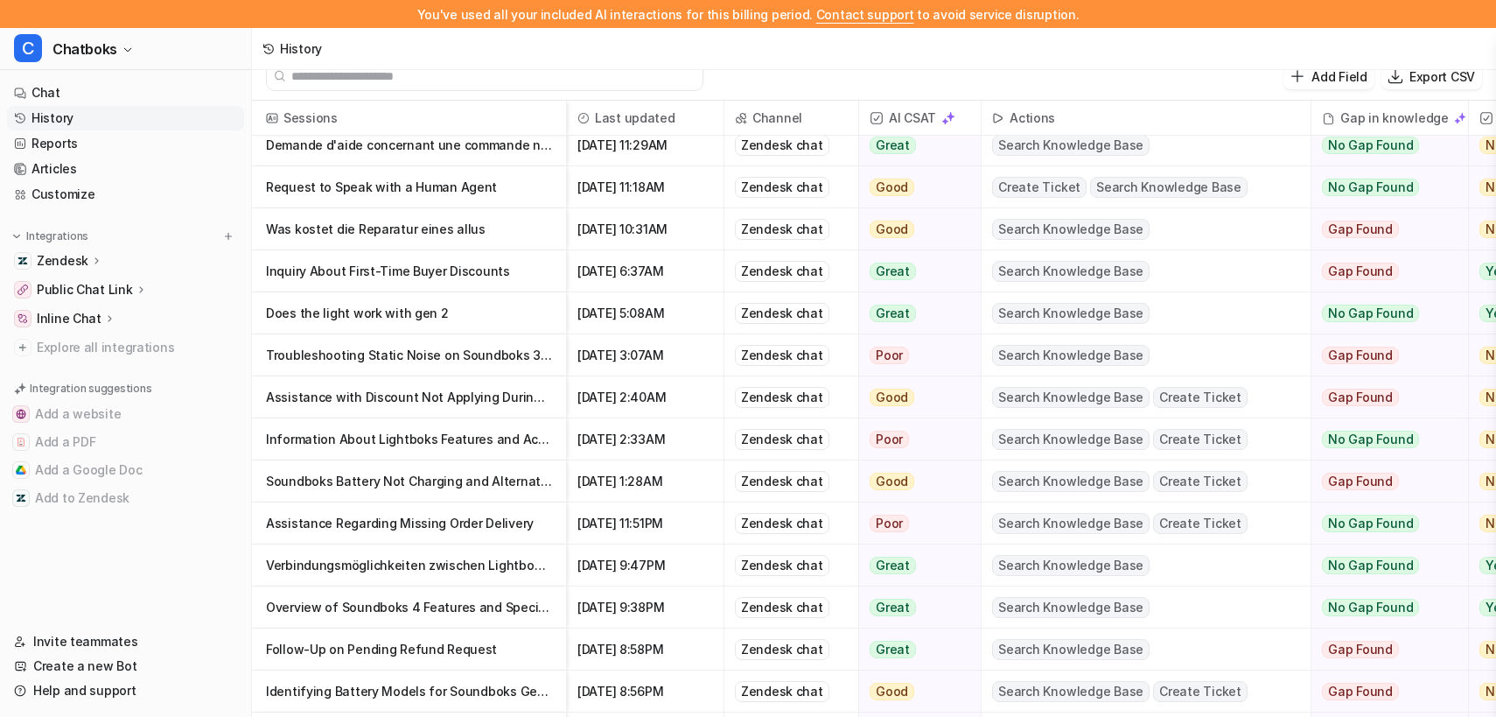
scroll to position [152, 0]
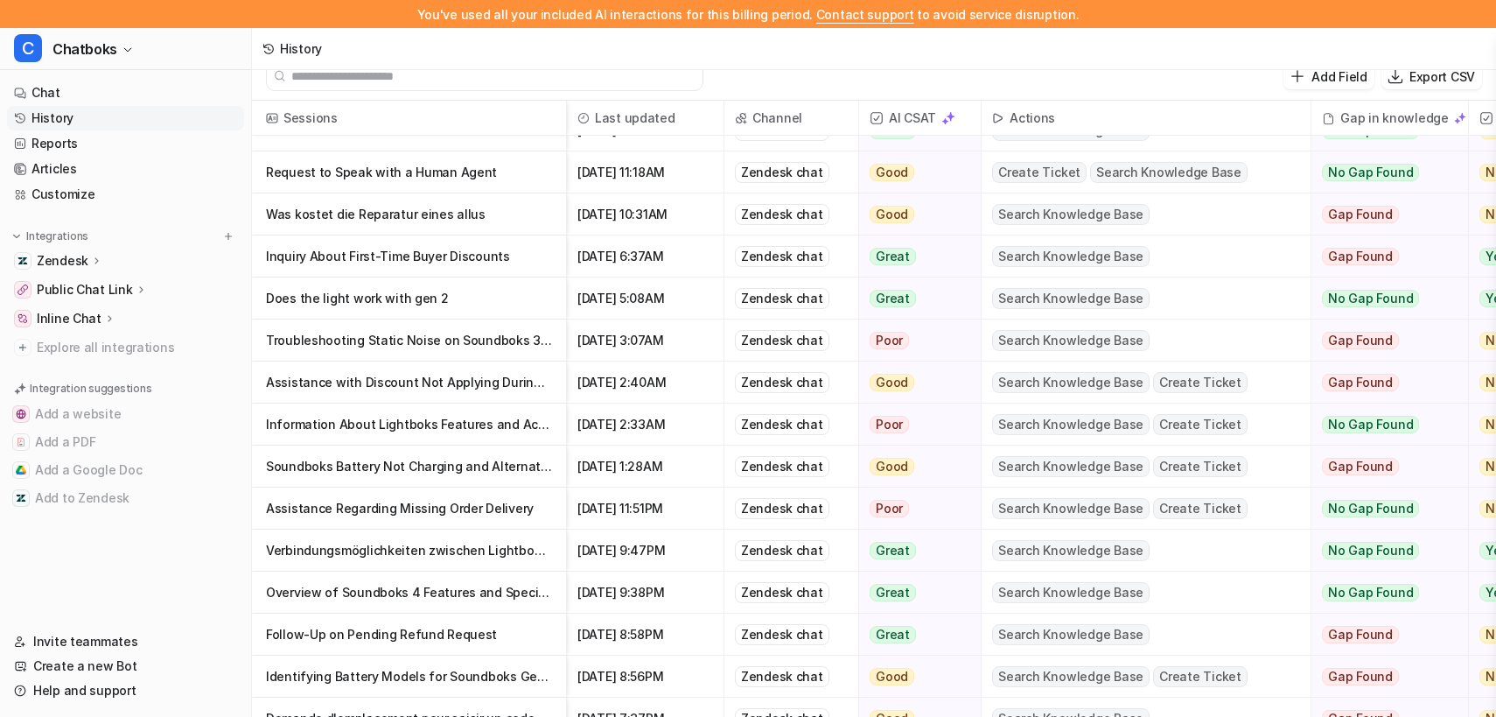
click at [538, 445] on p "Information About Lightboks Features and Accessories After Purchase" at bounding box center [409, 424] width 286 height 42
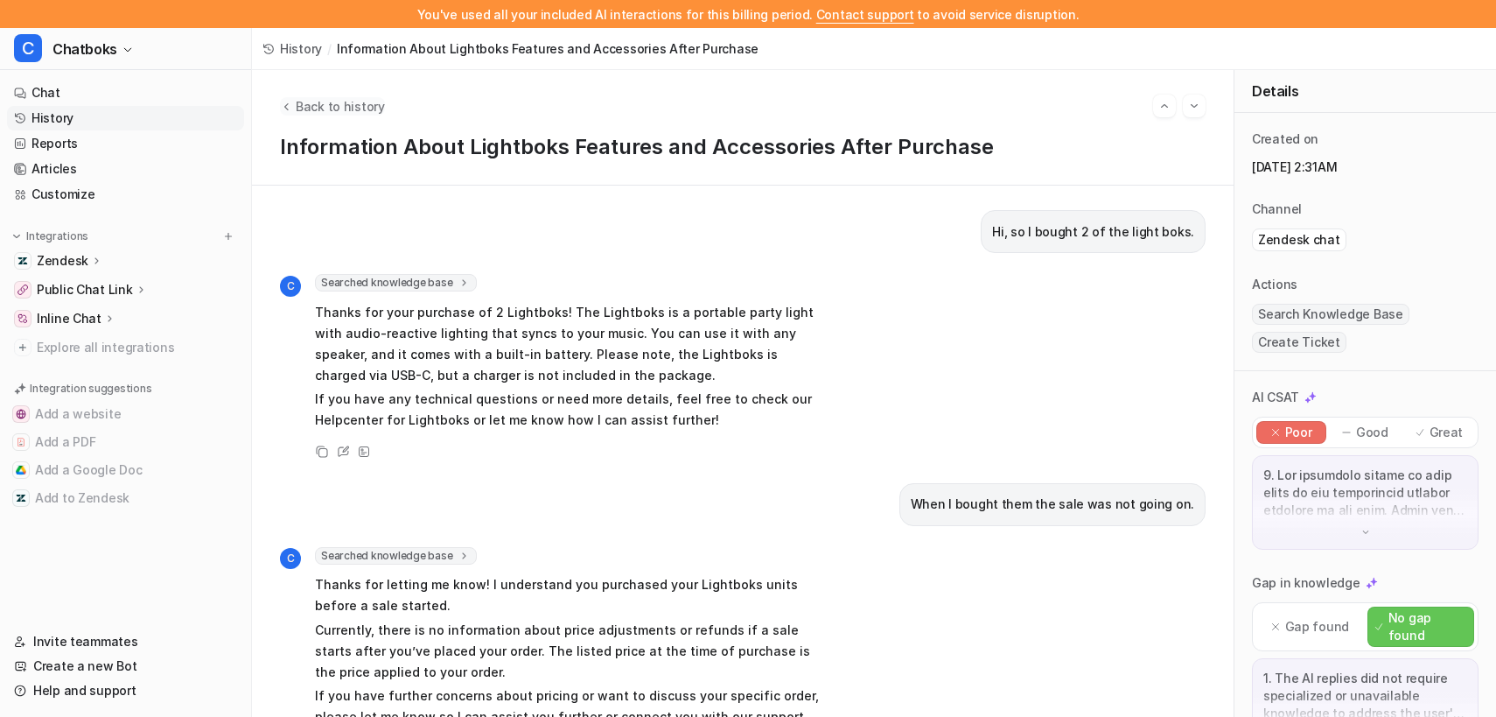
click at [385, 102] on span "Back to history" at bounding box center [340, 106] width 89 height 18
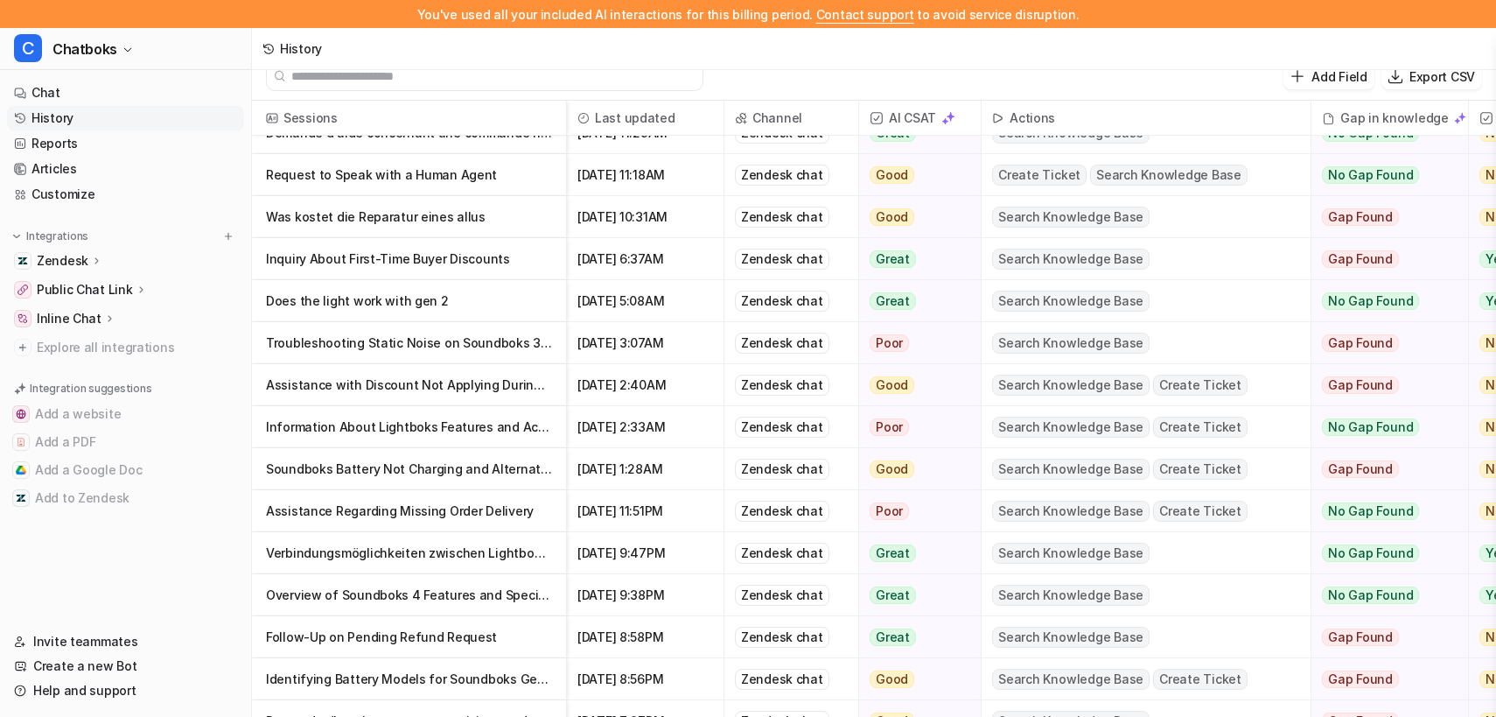
scroll to position [153, 0]
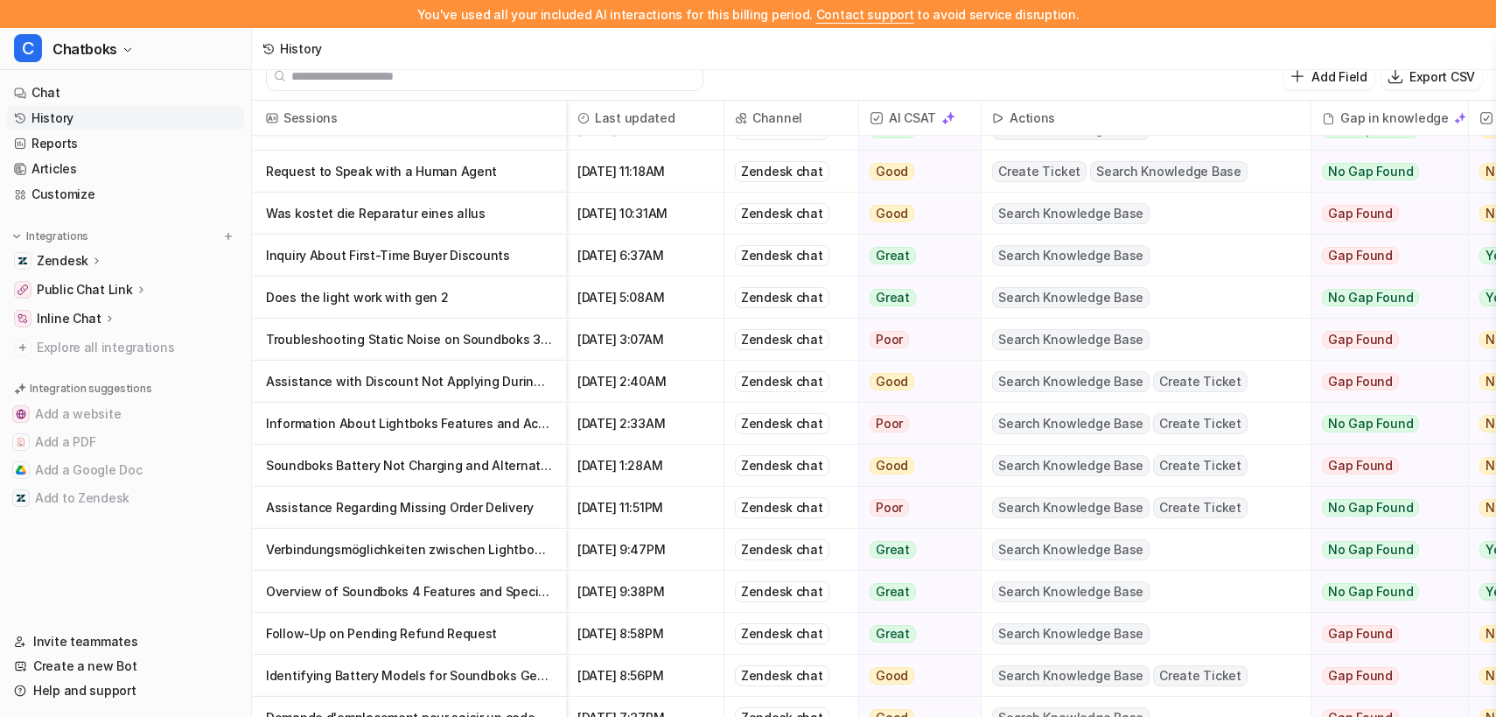
click at [480, 529] on p "Assistance Regarding Missing Order Delivery" at bounding box center [409, 508] width 286 height 42
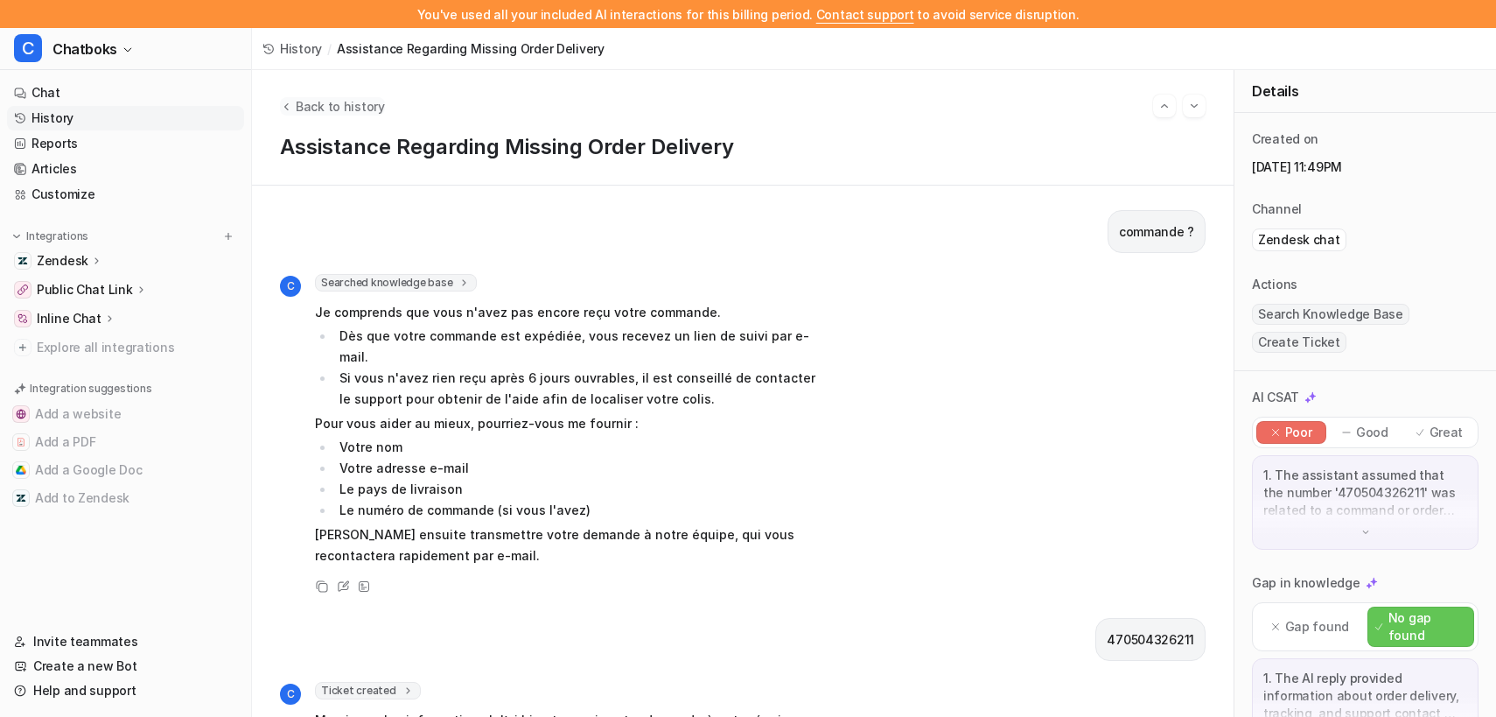
click at [374, 116] on span "Back to history" at bounding box center [340, 106] width 89 height 18
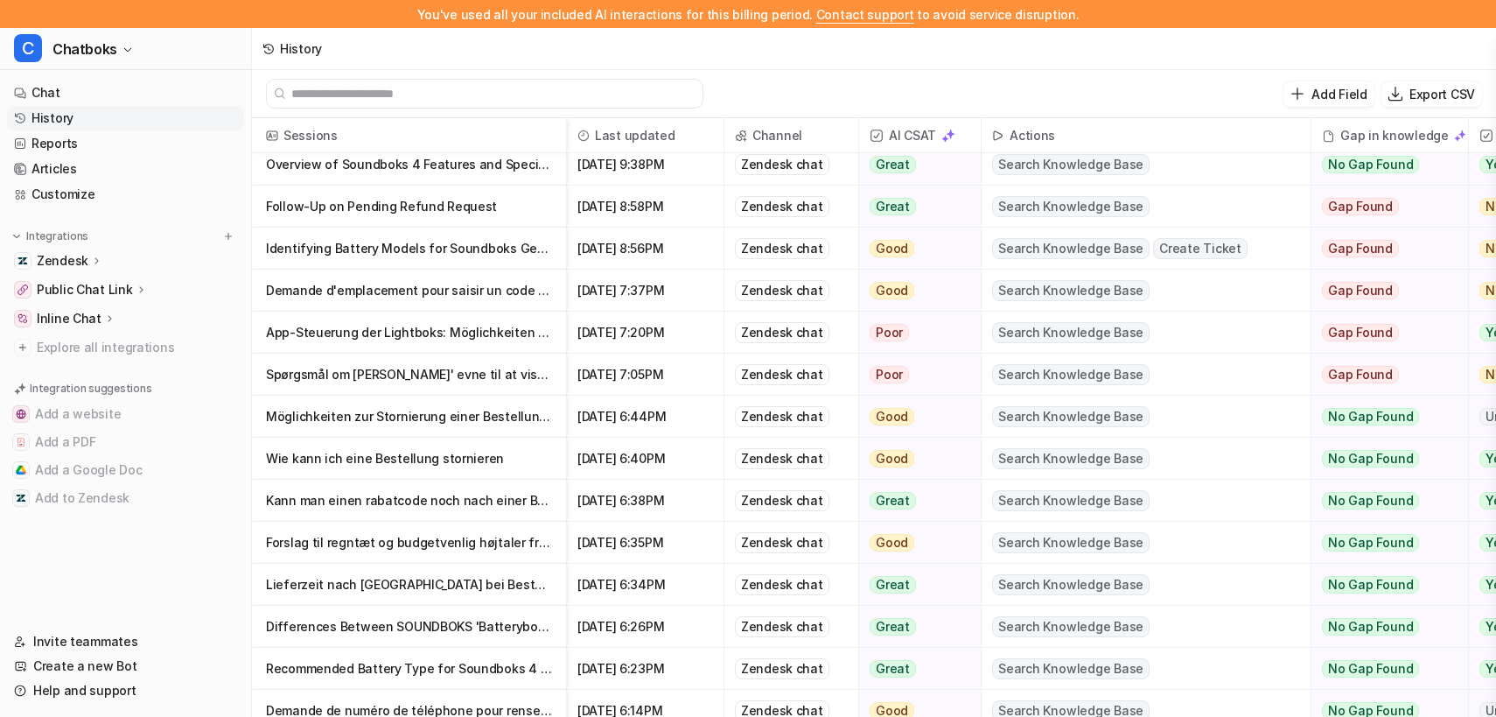
scroll to position [646, 0]
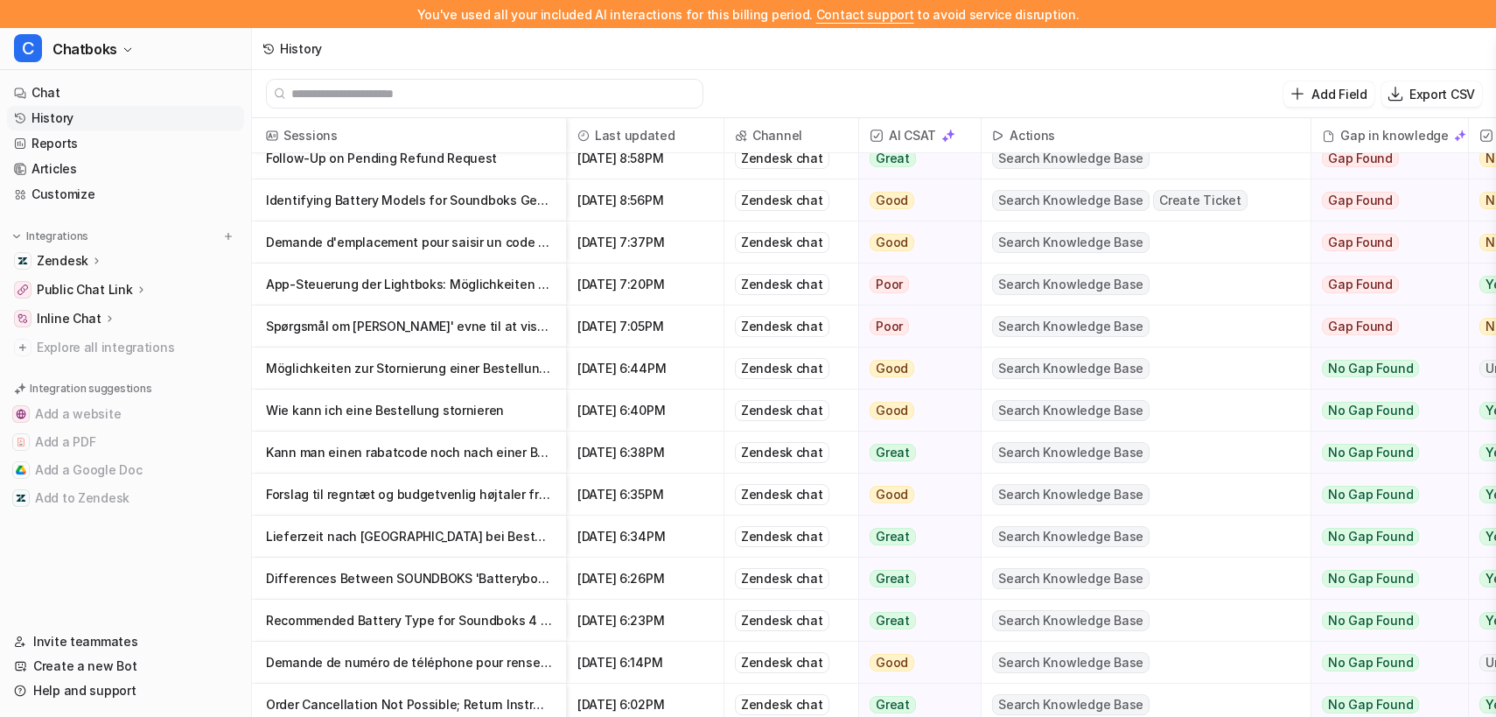
click at [526, 305] on p "App-Steuerung der Lightboks: Möglichkeiten und Alternativen" at bounding box center [409, 284] width 286 height 42
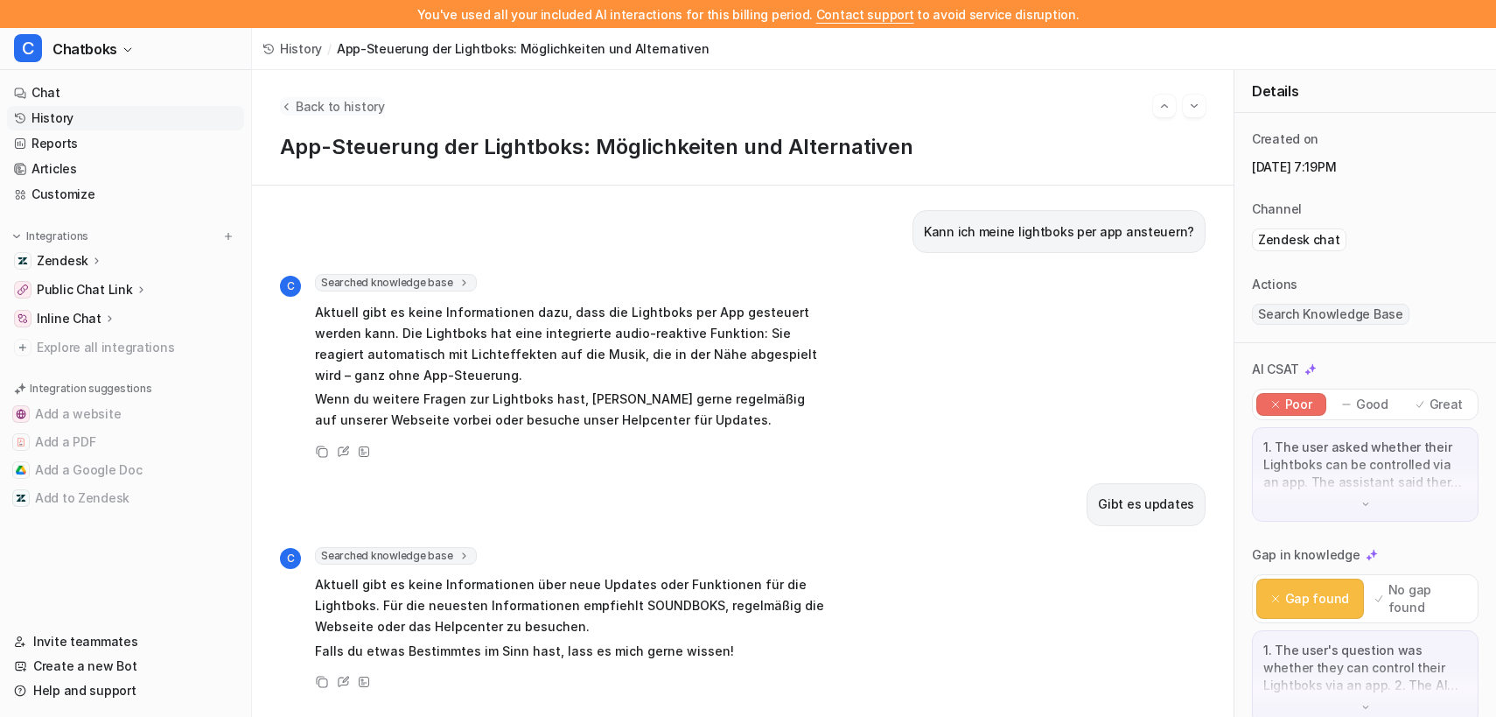
click at [385, 116] on span "Back to history" at bounding box center [340, 106] width 89 height 18
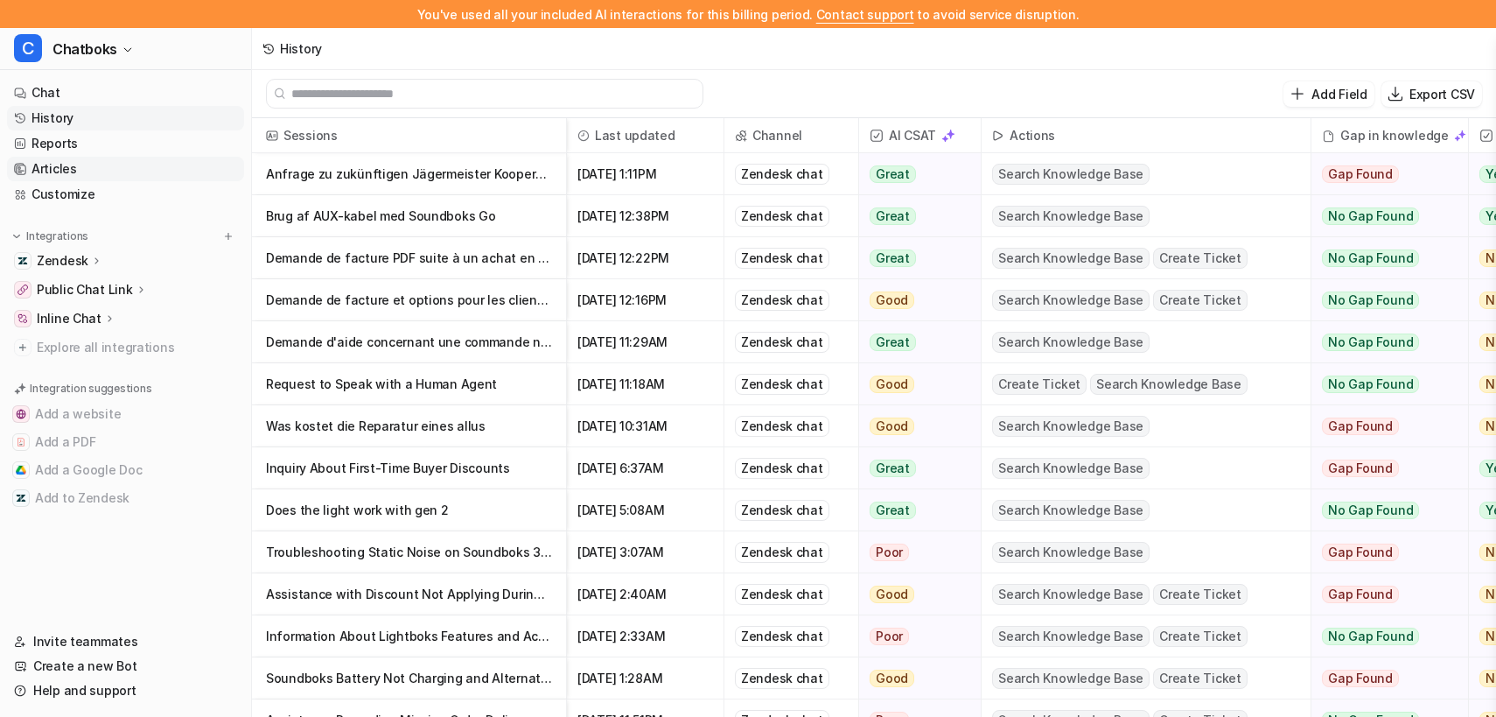
click at [109, 181] on link "Articles" at bounding box center [125, 169] width 237 height 25
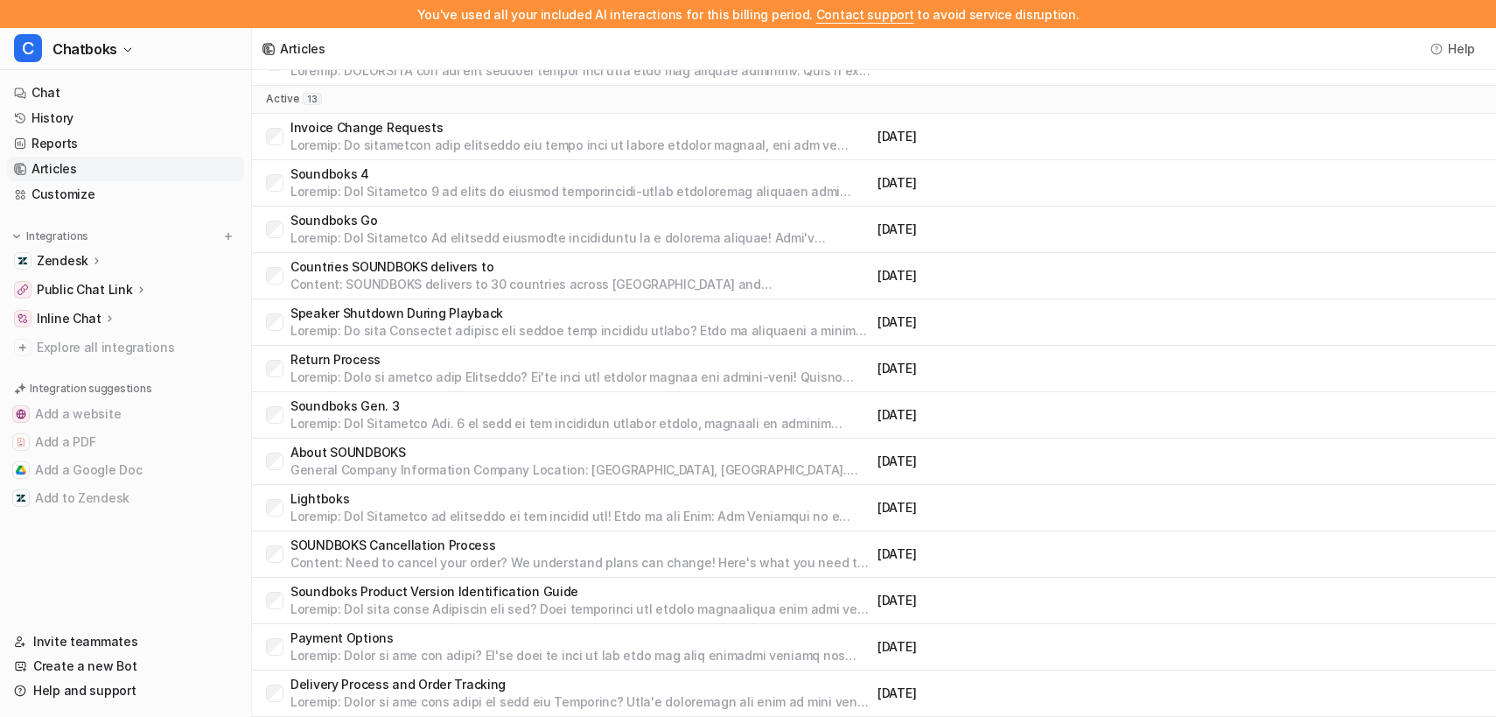
scroll to position [141, 0]
